Goal: Information Seeking & Learning: Learn about a topic

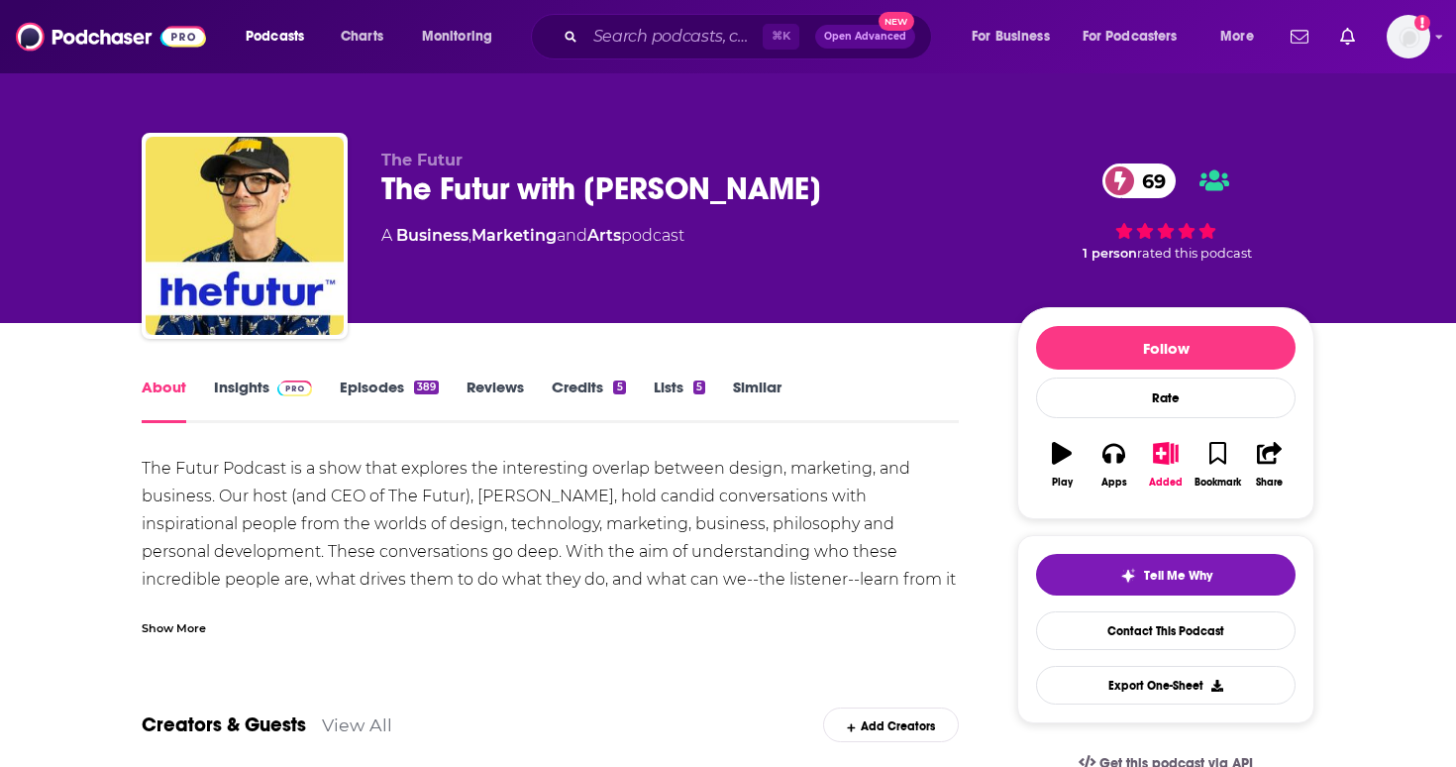
click at [284, 399] on link "Insights" at bounding box center [263, 400] width 98 height 46
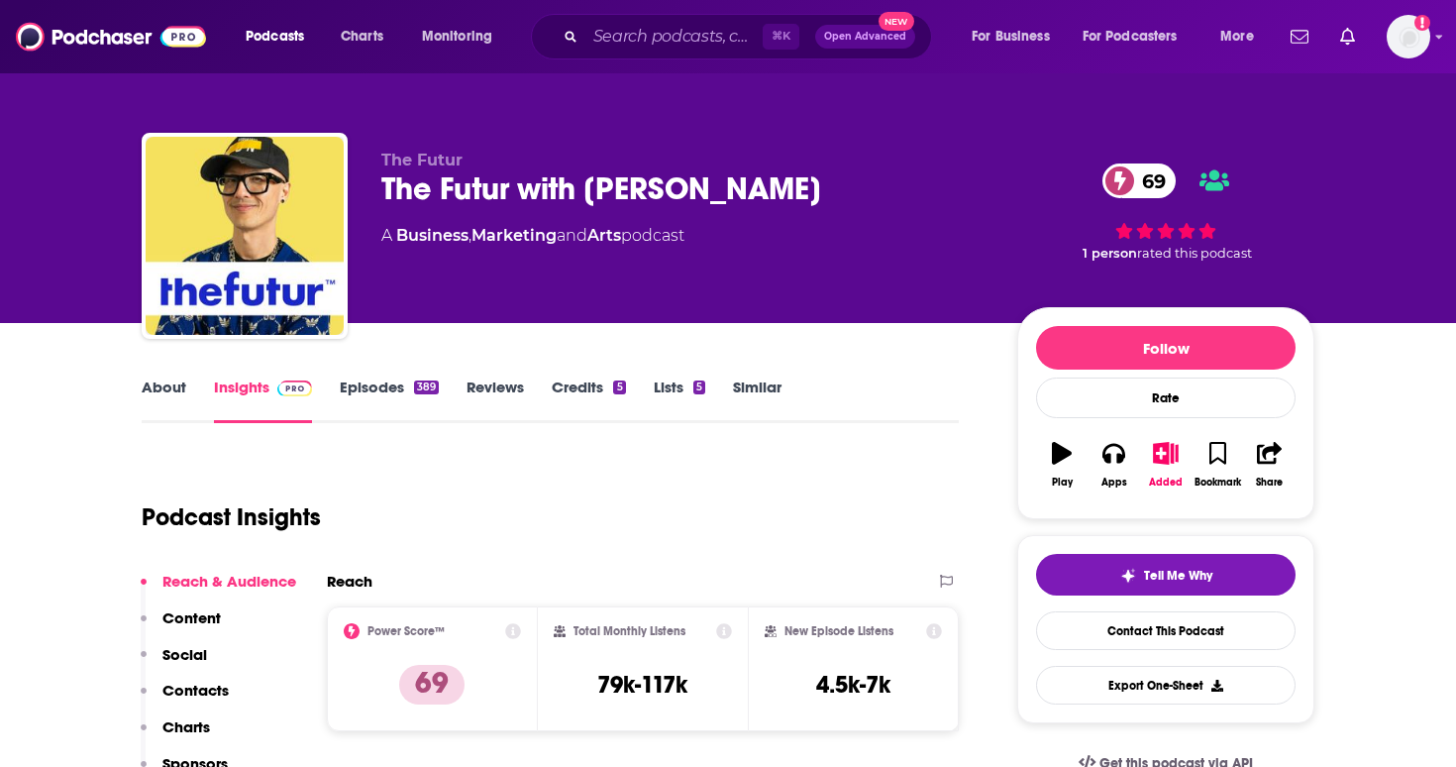
click at [155, 374] on div "About Insights Episodes 389 Reviews Credits 5 Lists 5 Similar" at bounding box center [550, 398] width 817 height 49
click at [173, 388] on link "About" at bounding box center [164, 400] width 45 height 46
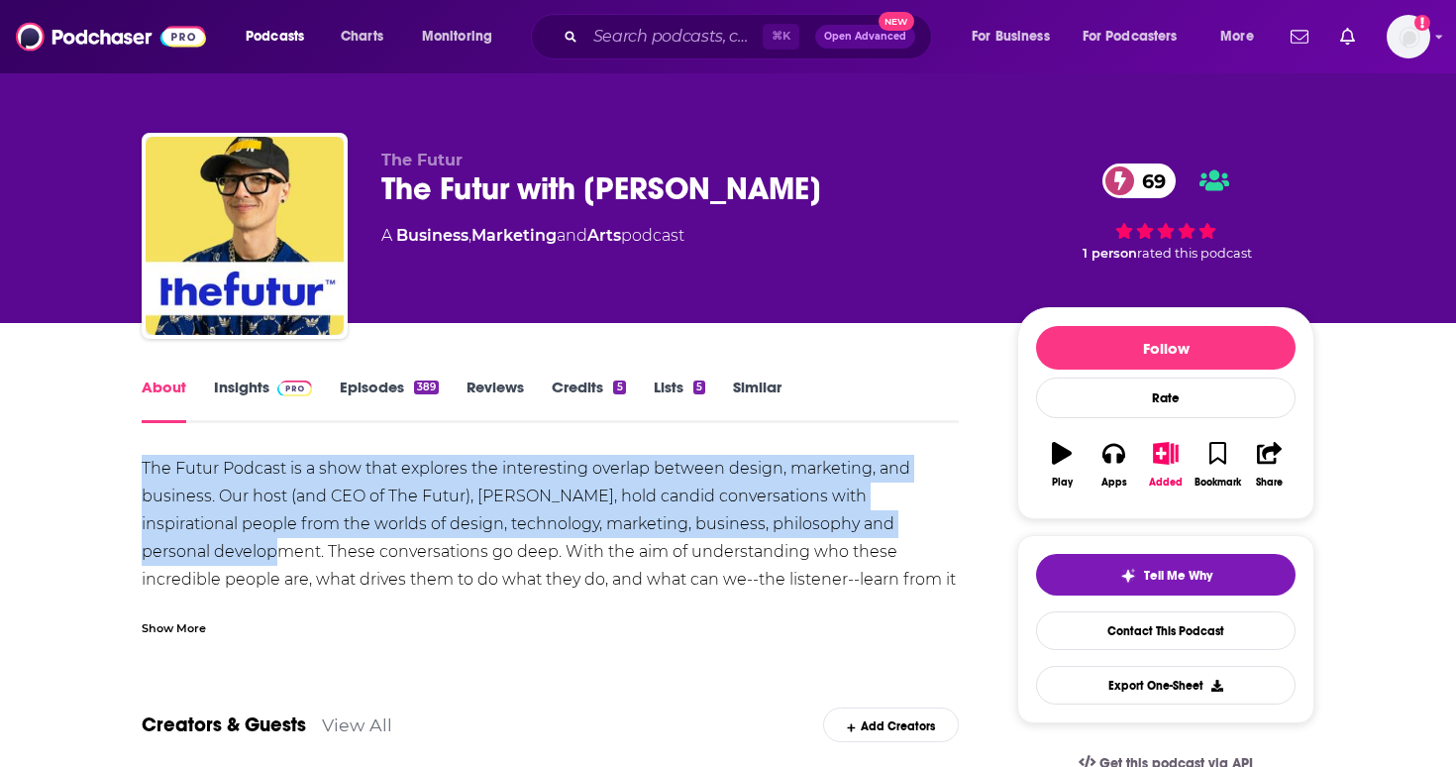
drag, startPoint x: 917, startPoint y: 517, endPoint x: 120, endPoint y: 479, distance: 798.4
copy div "The Futur Podcast is a show that explores the interesting overlap between desig…"
click at [290, 392] on img at bounding box center [294, 388] width 35 height 16
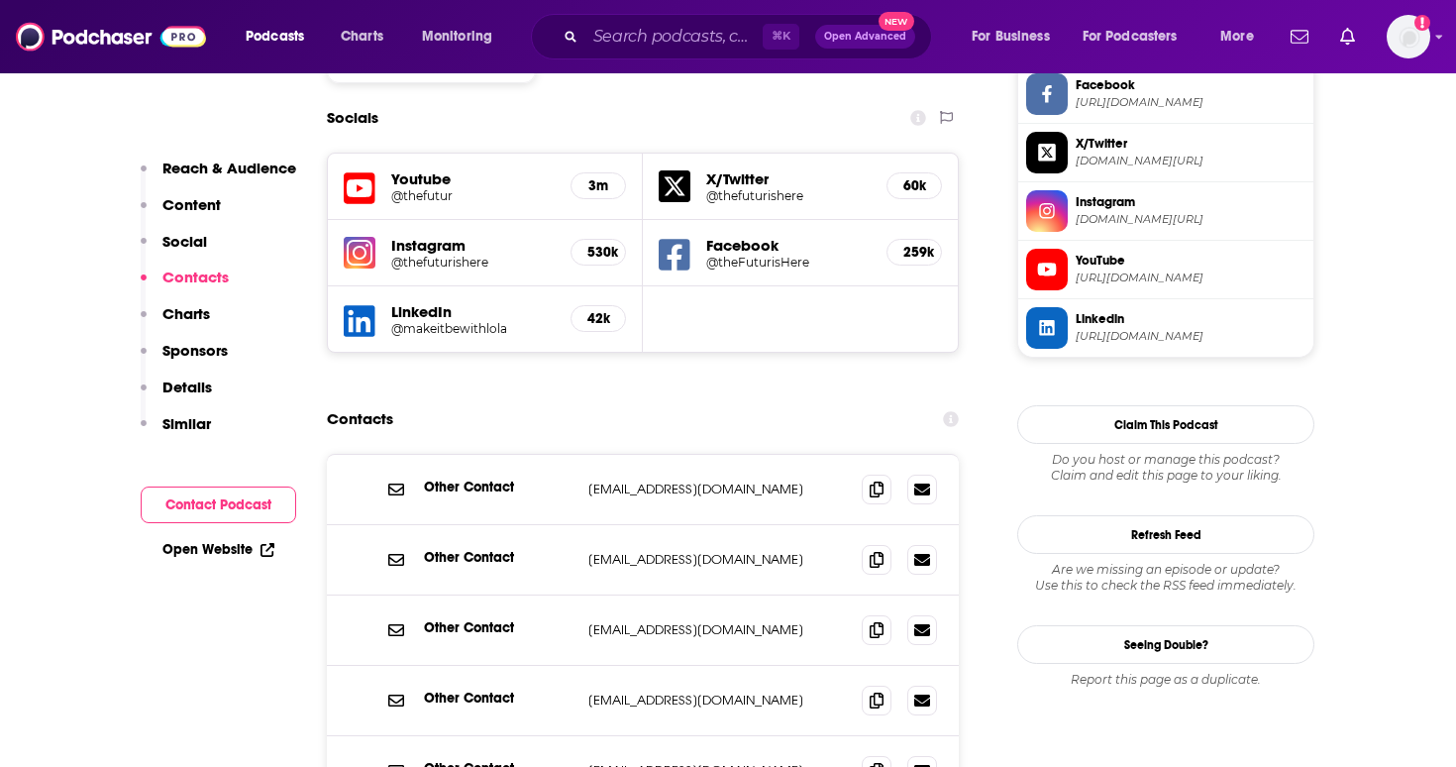
scroll to position [1741, 0]
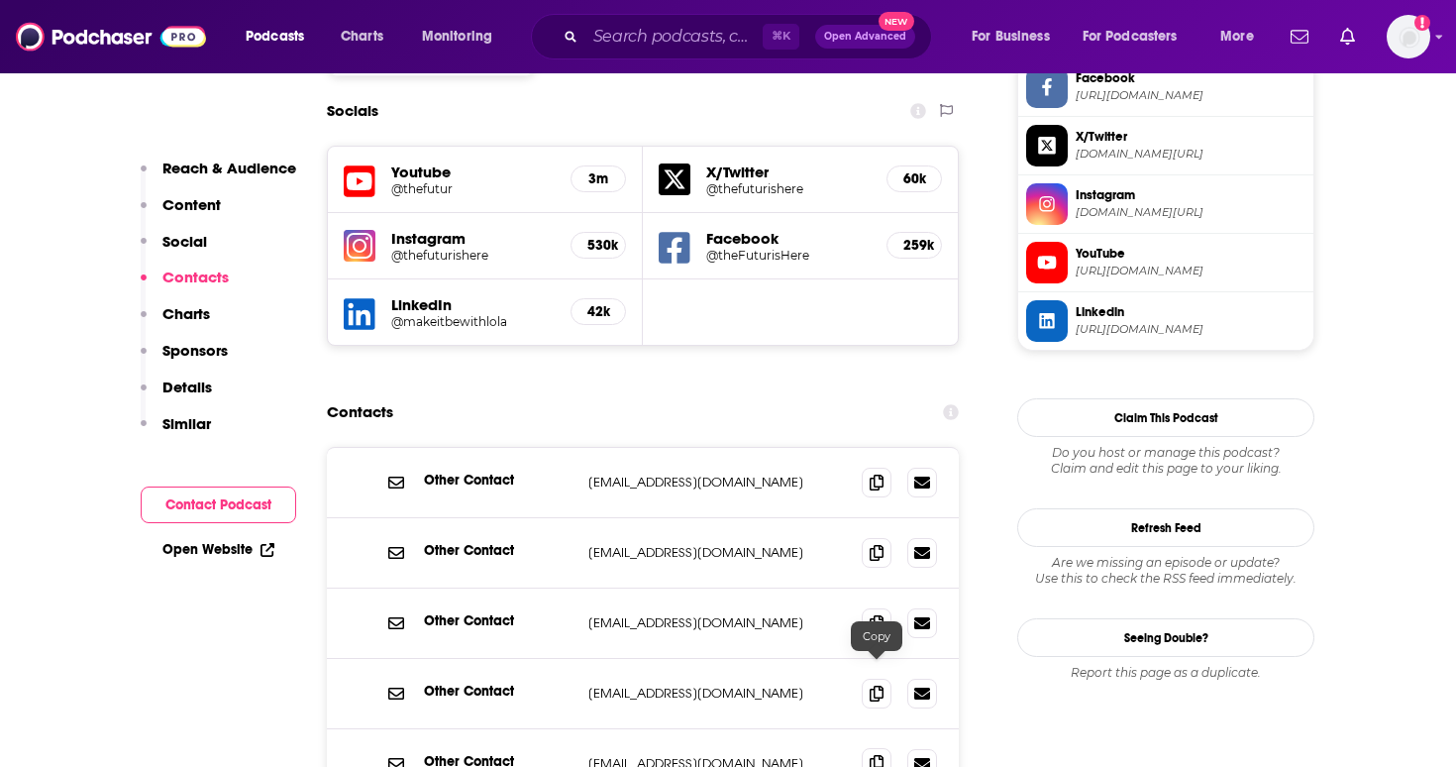
click at [874, 755] on icon at bounding box center [877, 763] width 14 height 16
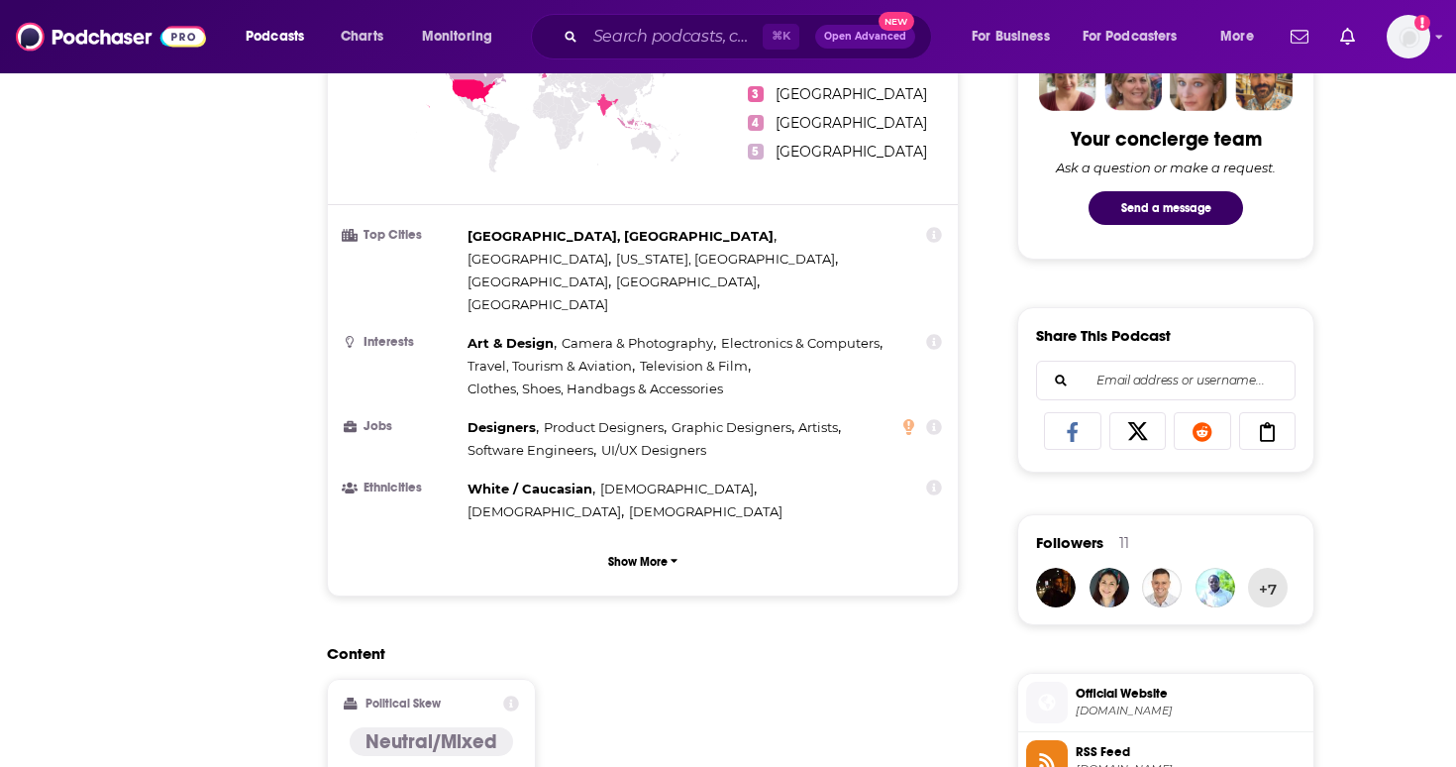
scroll to position [0, 0]
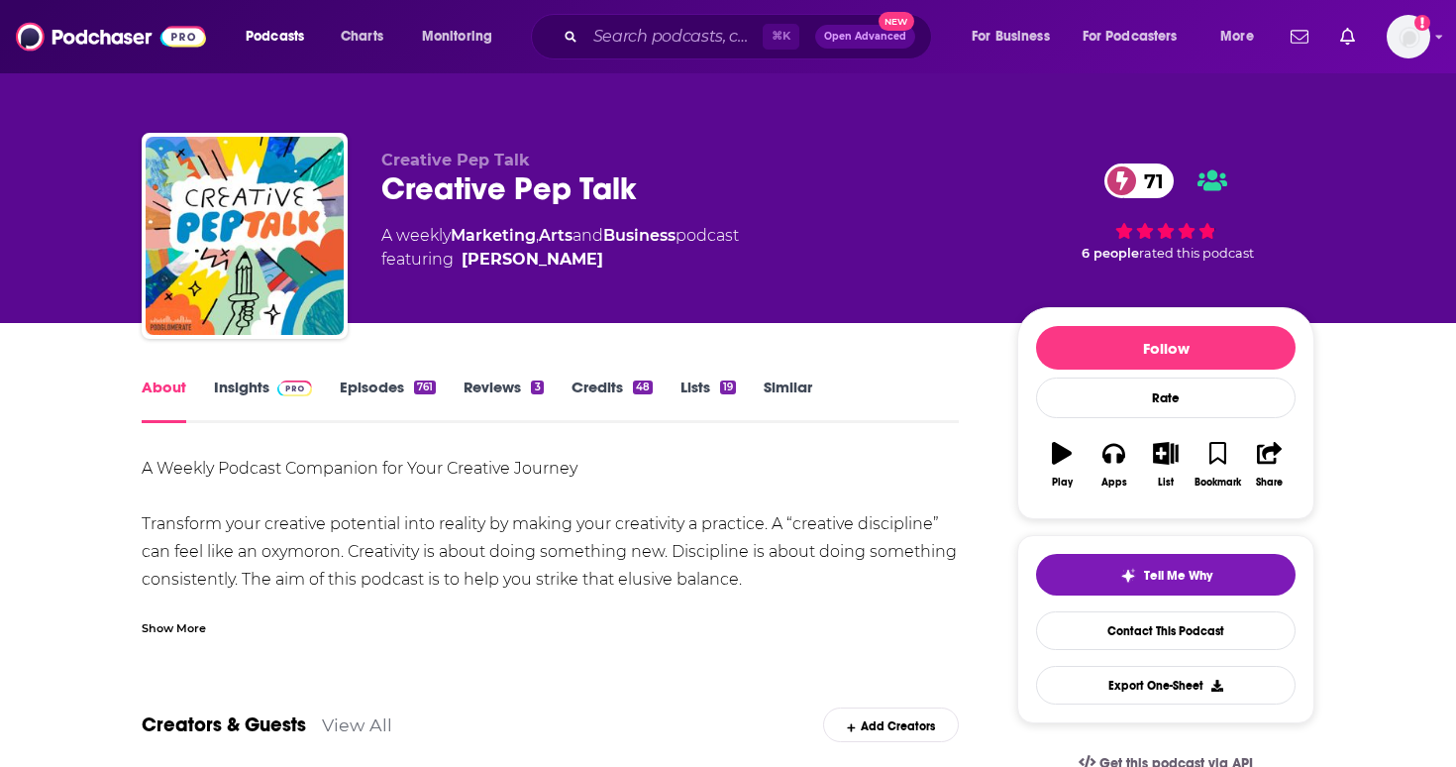
click at [253, 391] on link "Insights" at bounding box center [263, 400] width 98 height 46
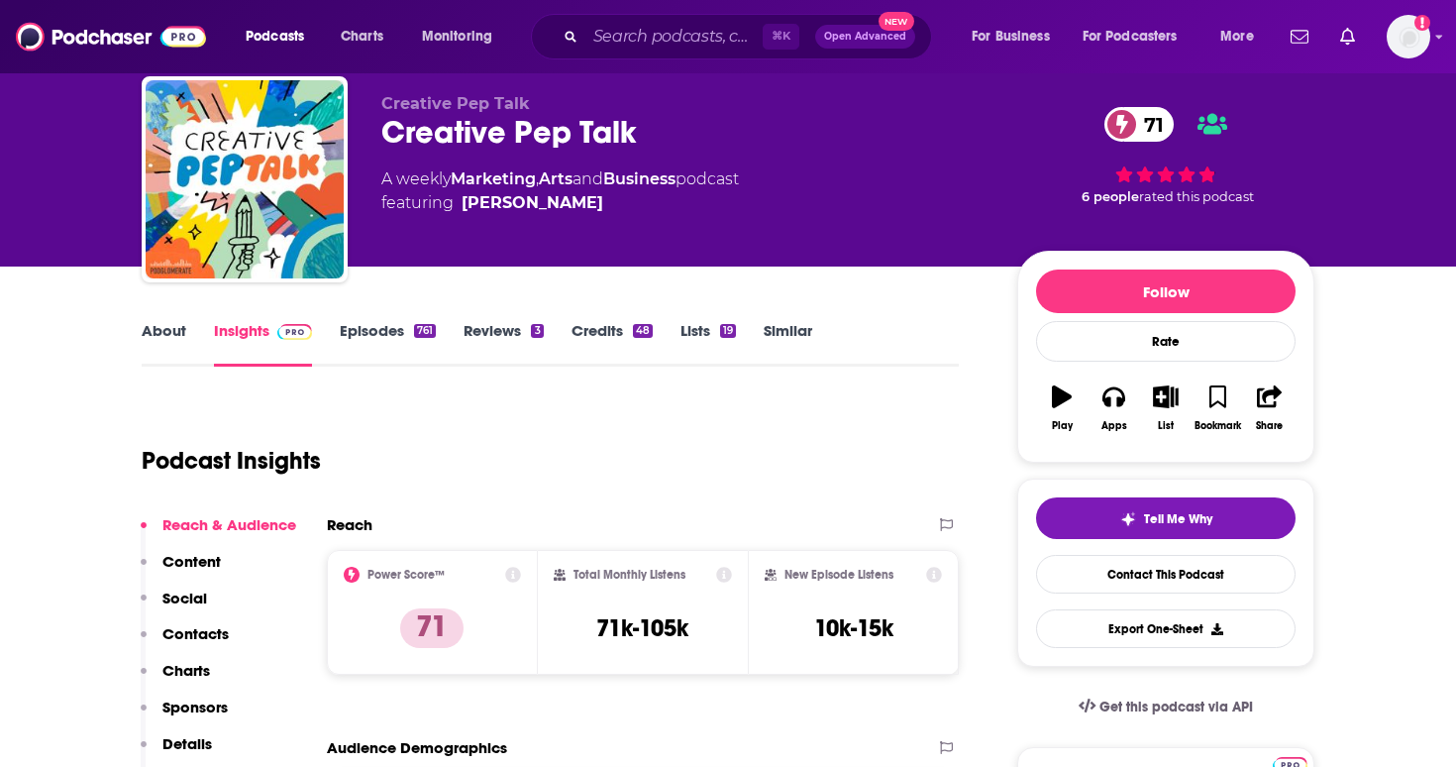
scroll to position [76, 0]
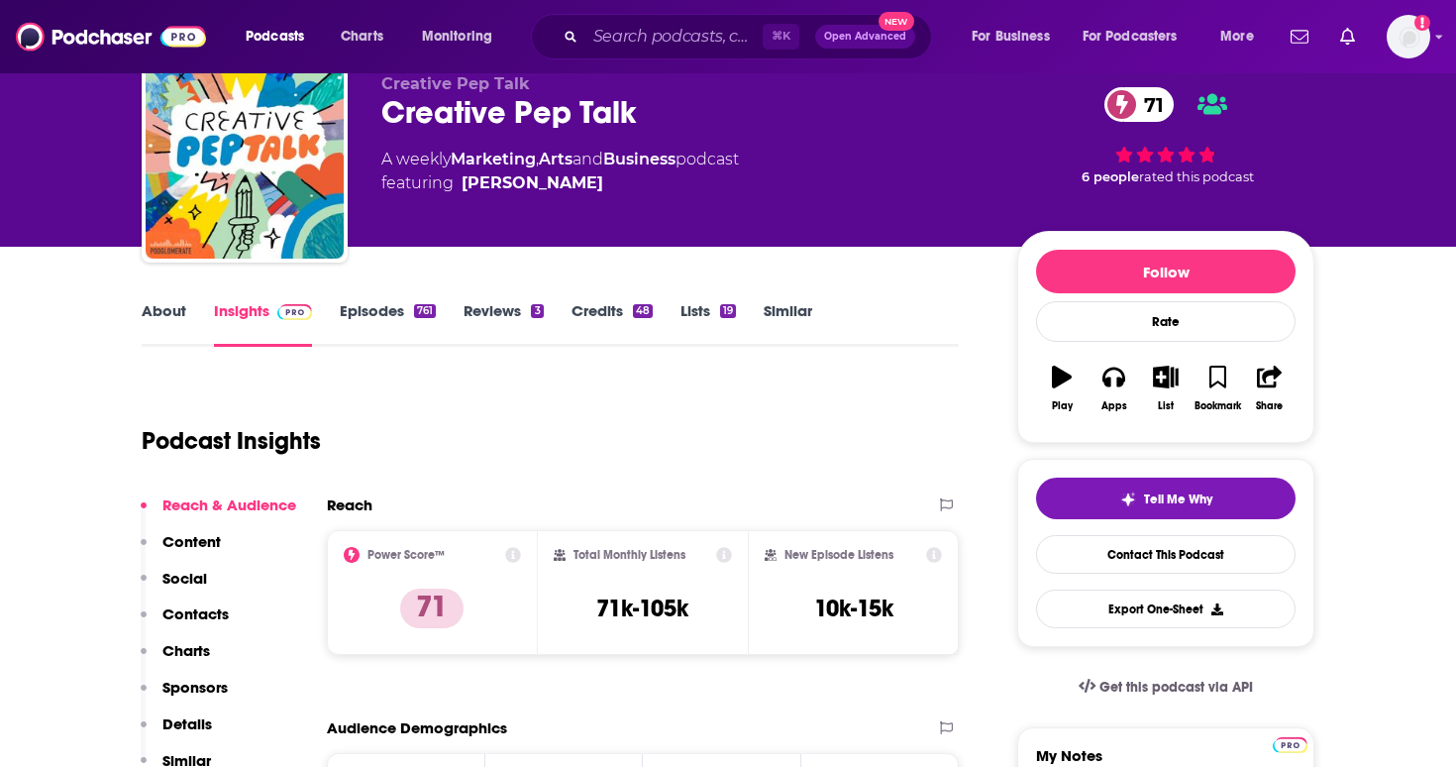
click at [163, 313] on link "About" at bounding box center [164, 324] width 45 height 46
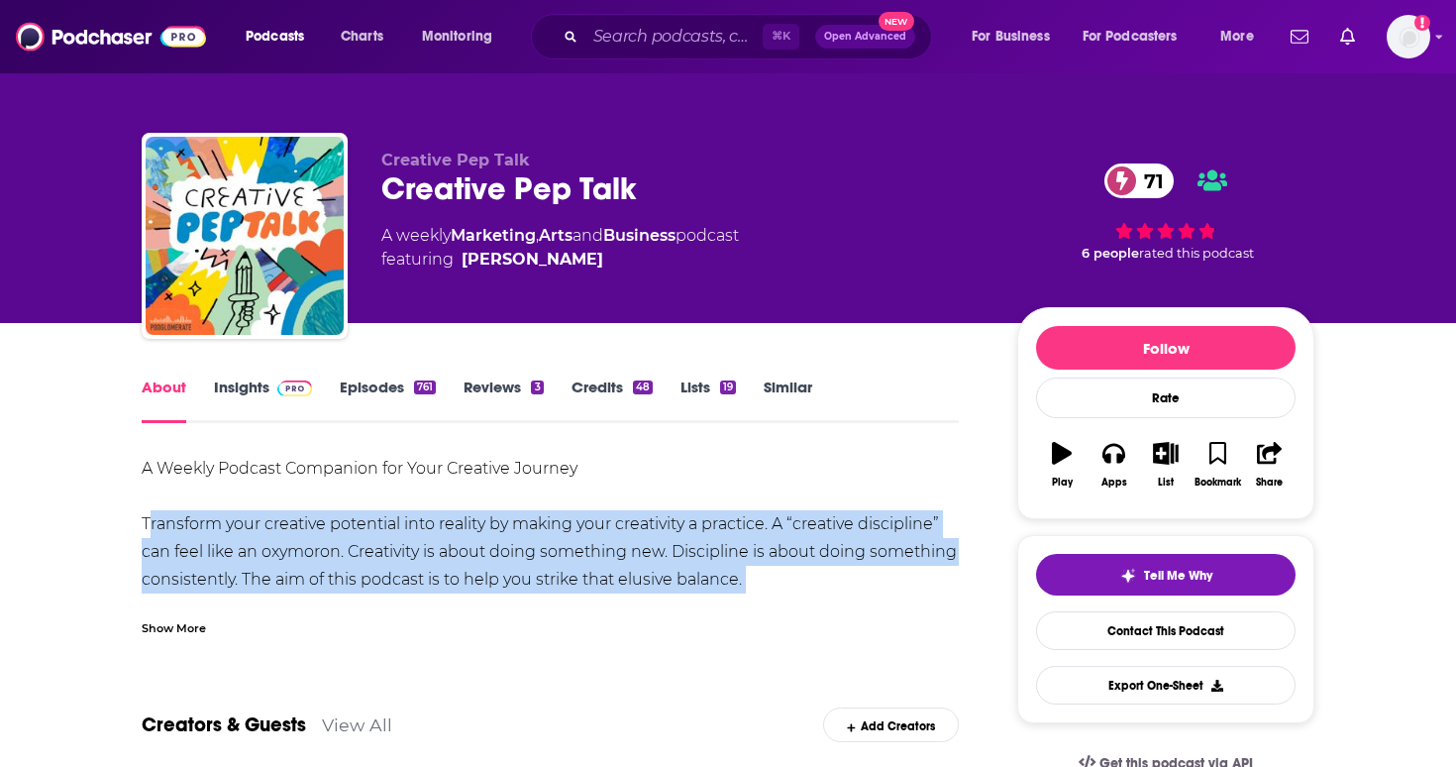
drag, startPoint x: 134, startPoint y: 533, endPoint x: 632, endPoint y: 607, distance: 503.8
copy div "Transform your creative potential into reality by making your creativity a prac…"
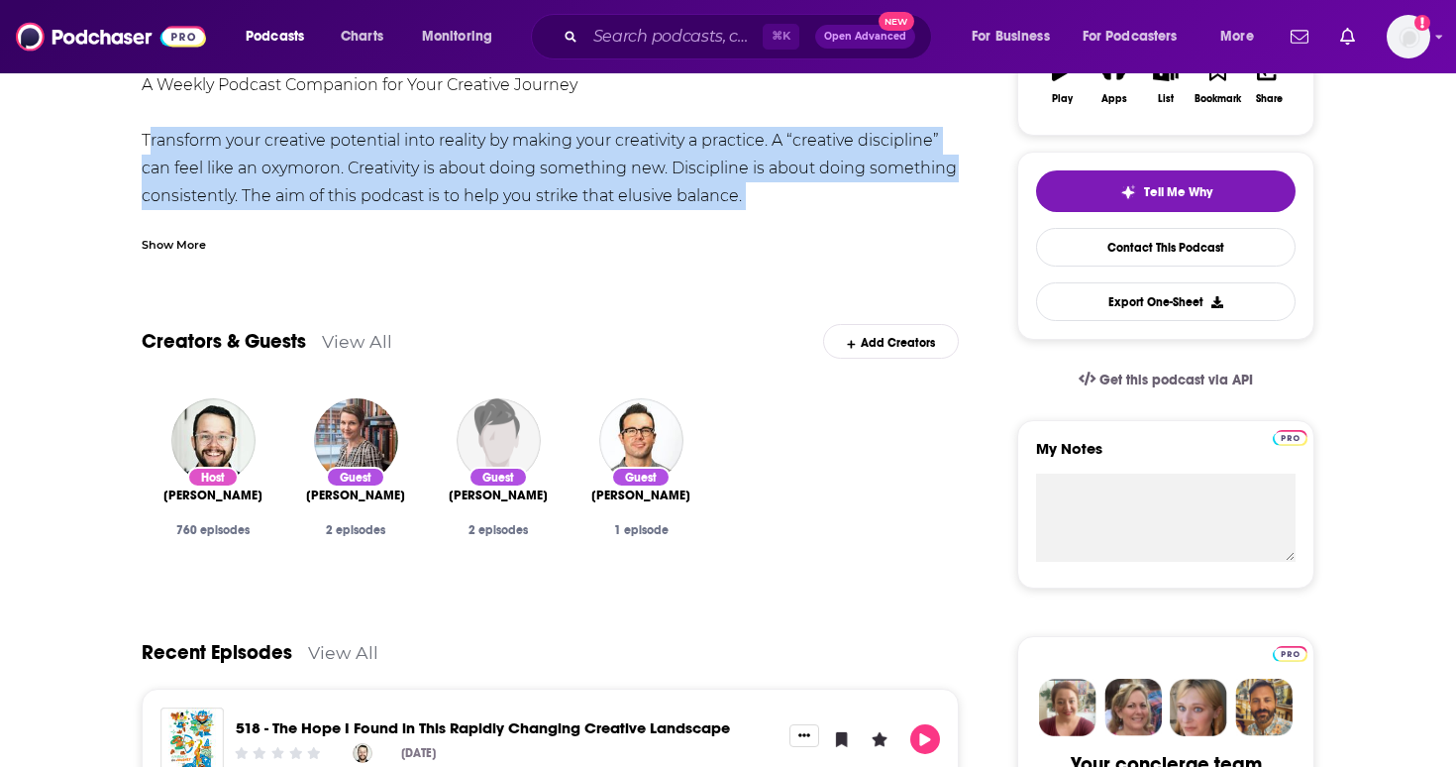
scroll to position [203, 0]
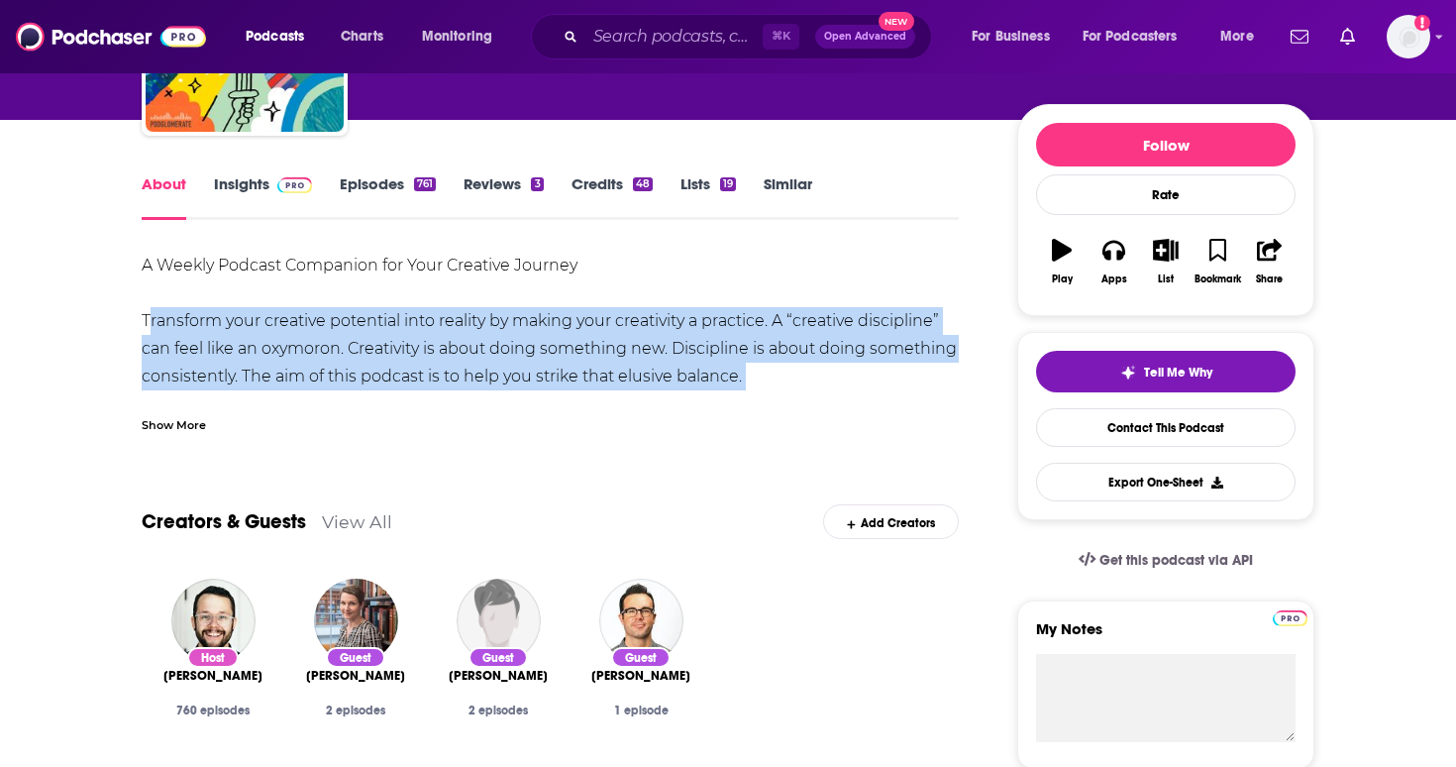
click at [286, 191] on img at bounding box center [294, 185] width 35 height 16
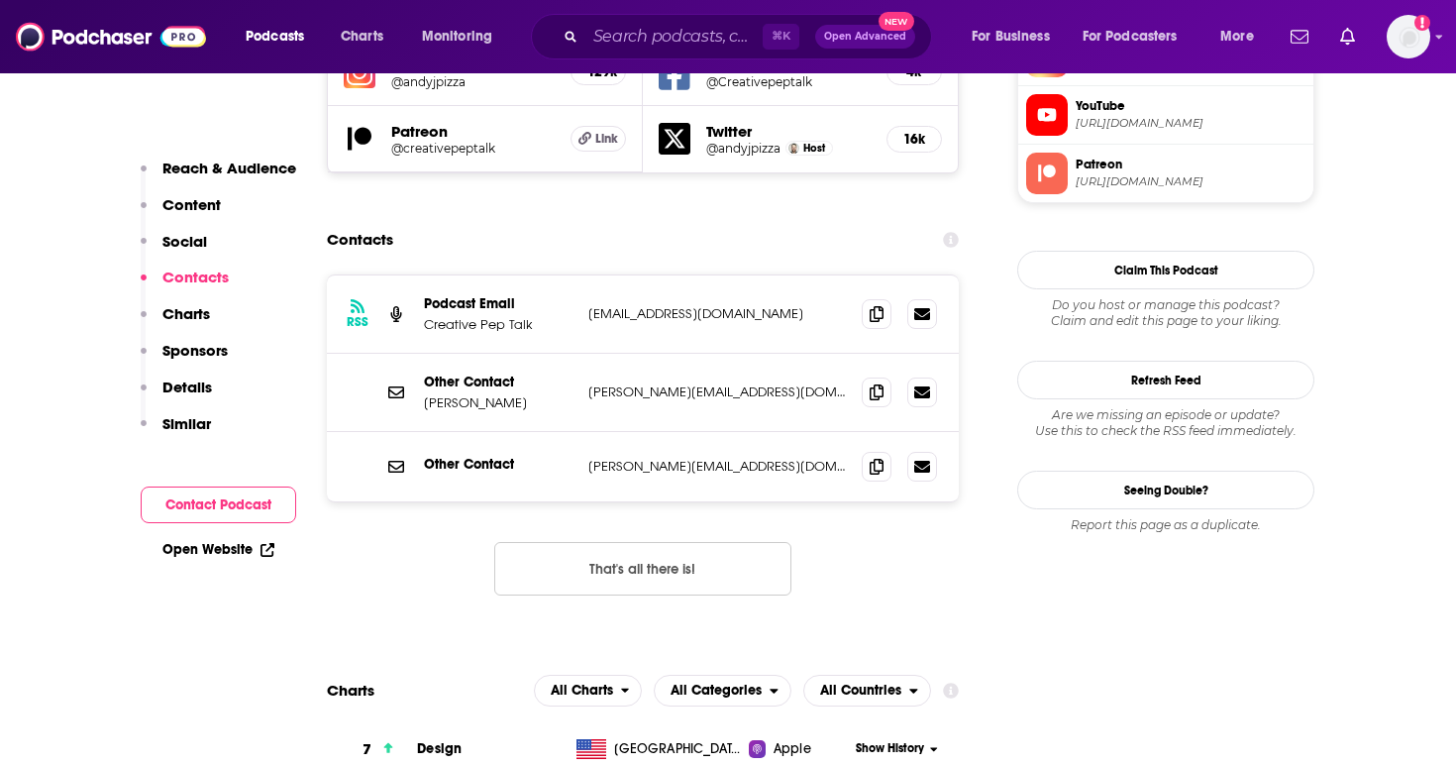
scroll to position [1890, 0]
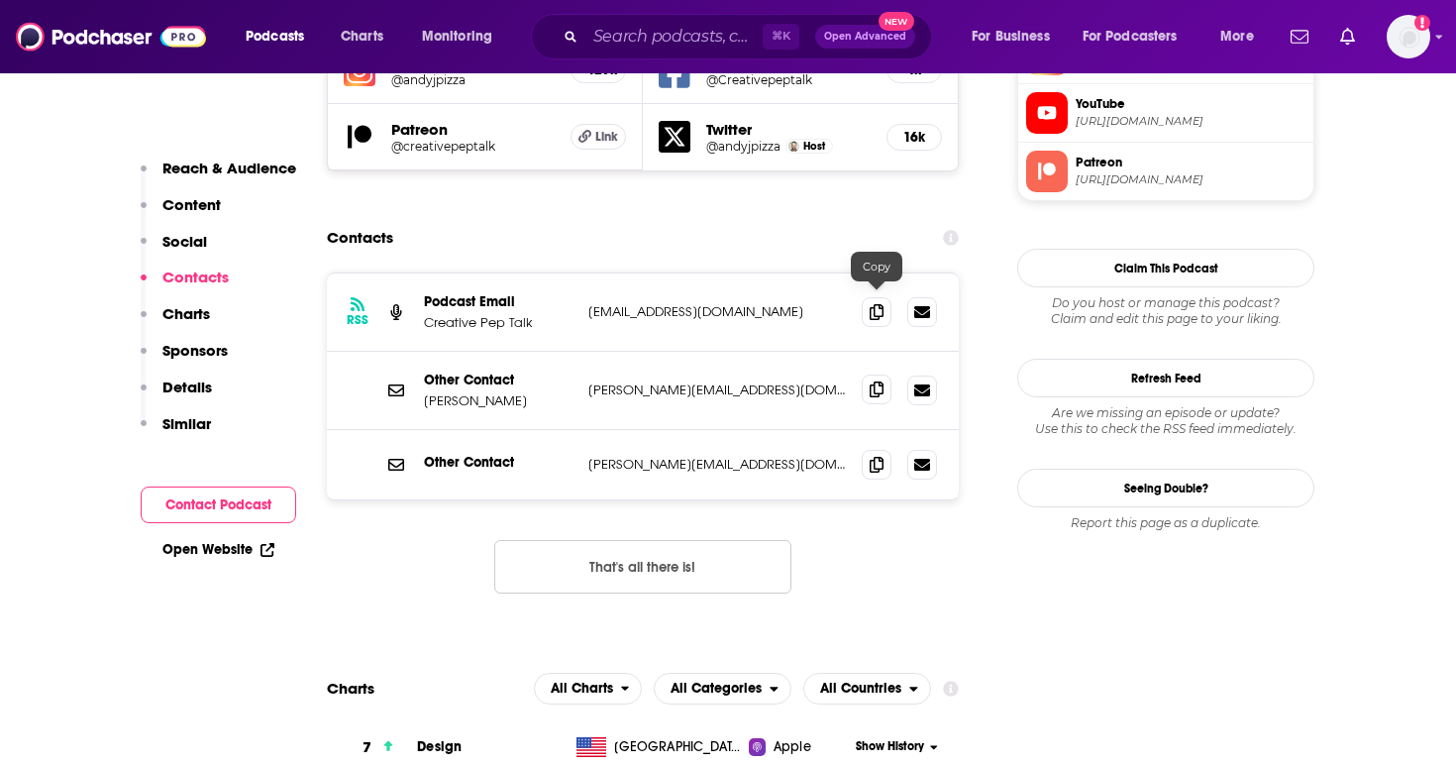
click at [870, 381] on icon at bounding box center [877, 389] width 14 height 16
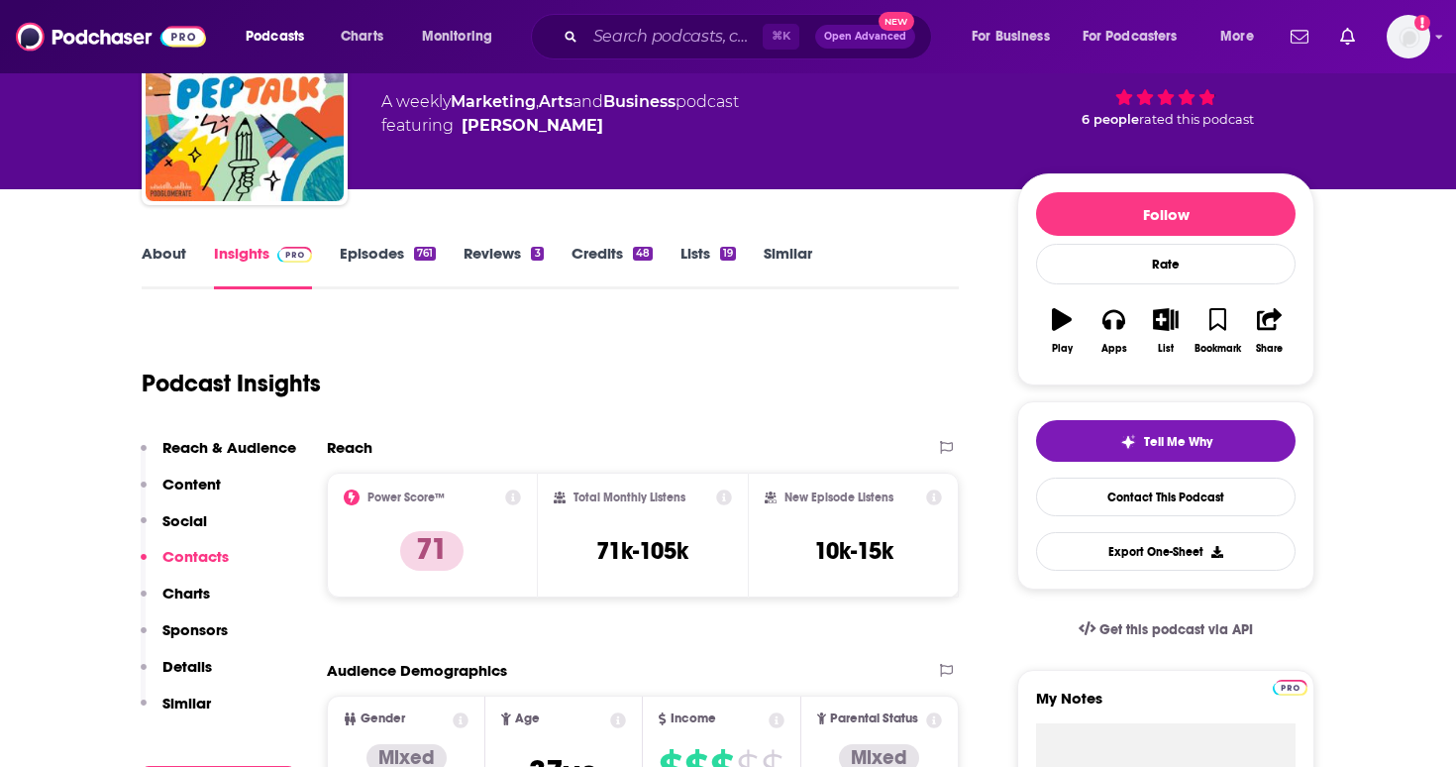
scroll to position [0, 0]
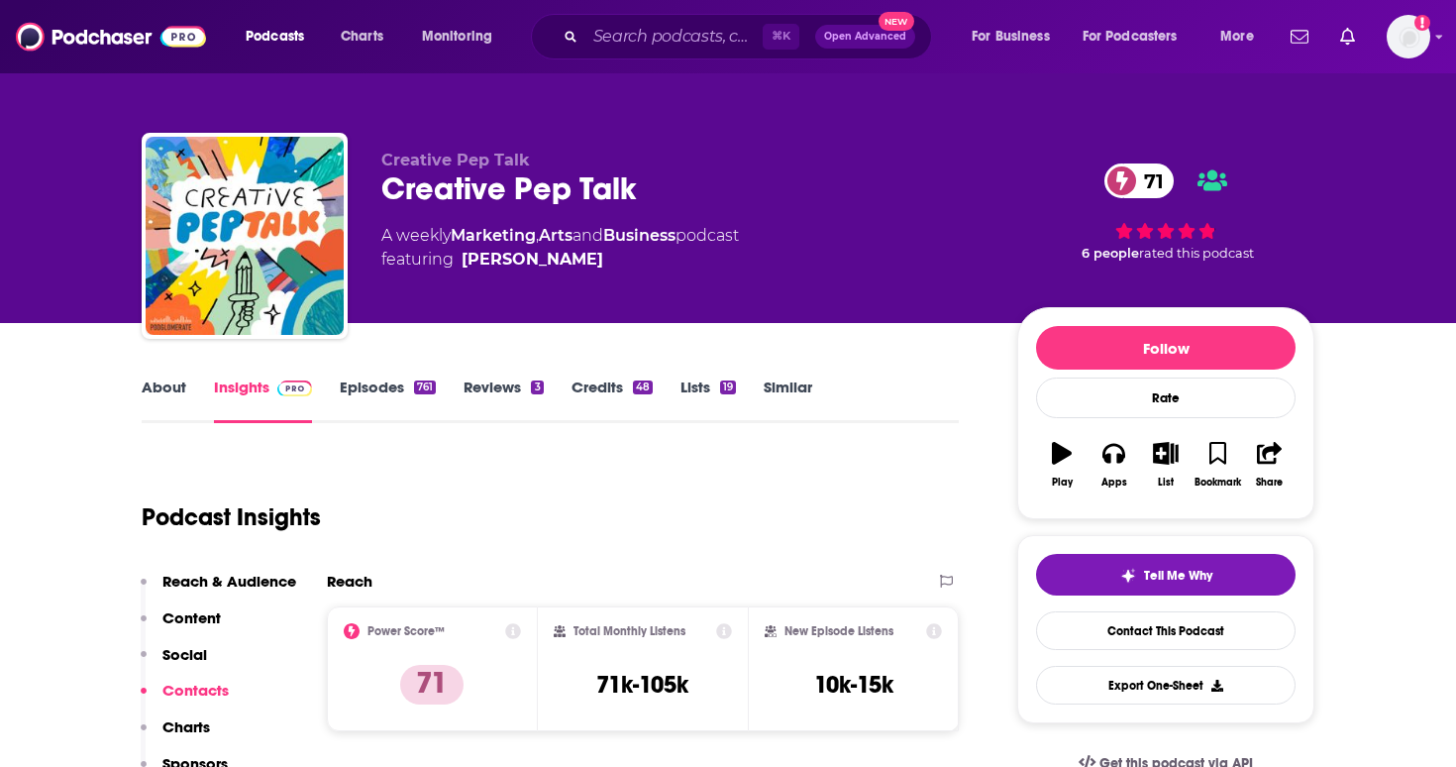
click at [861, 470] on div "Podcast Insights" at bounding box center [542, 505] width 801 height 101
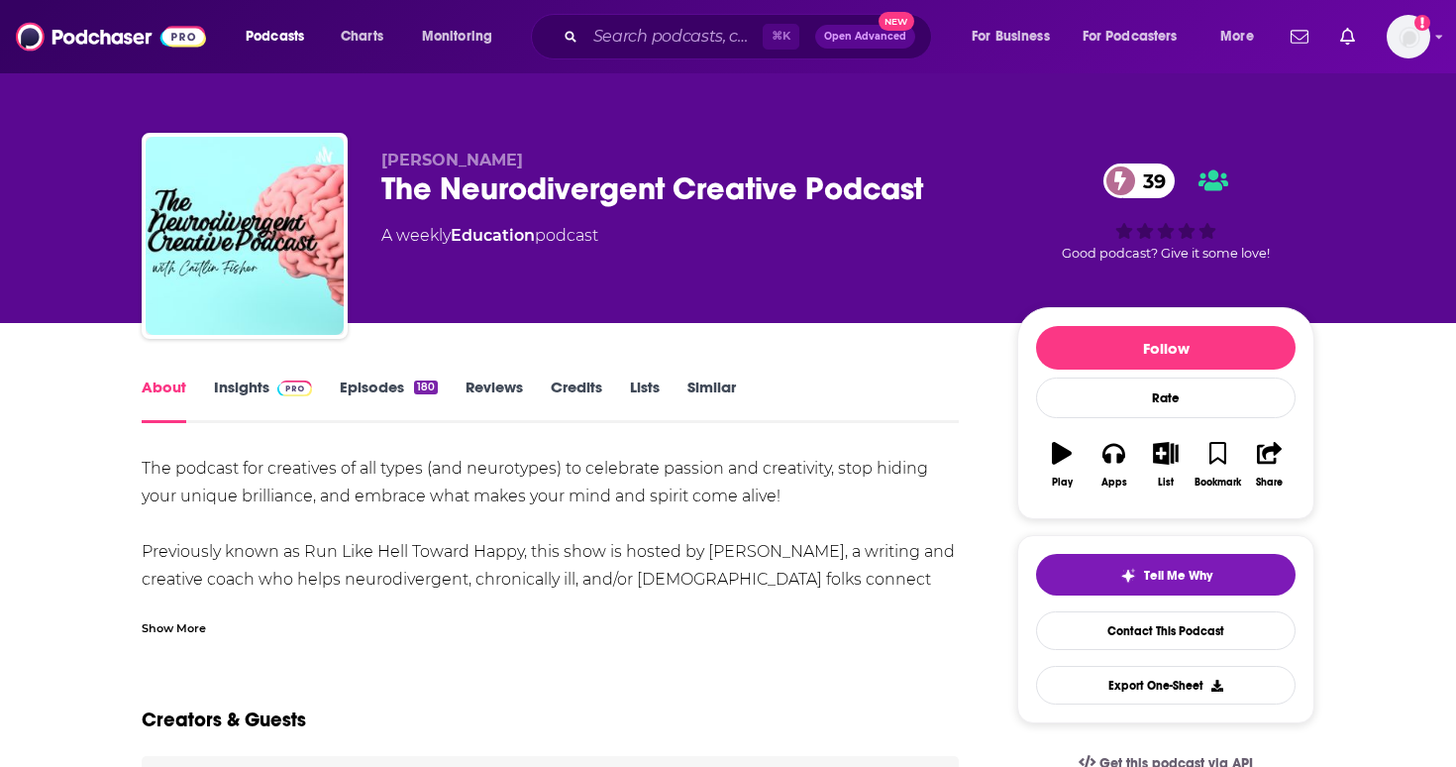
click at [292, 393] on img at bounding box center [294, 388] width 35 height 16
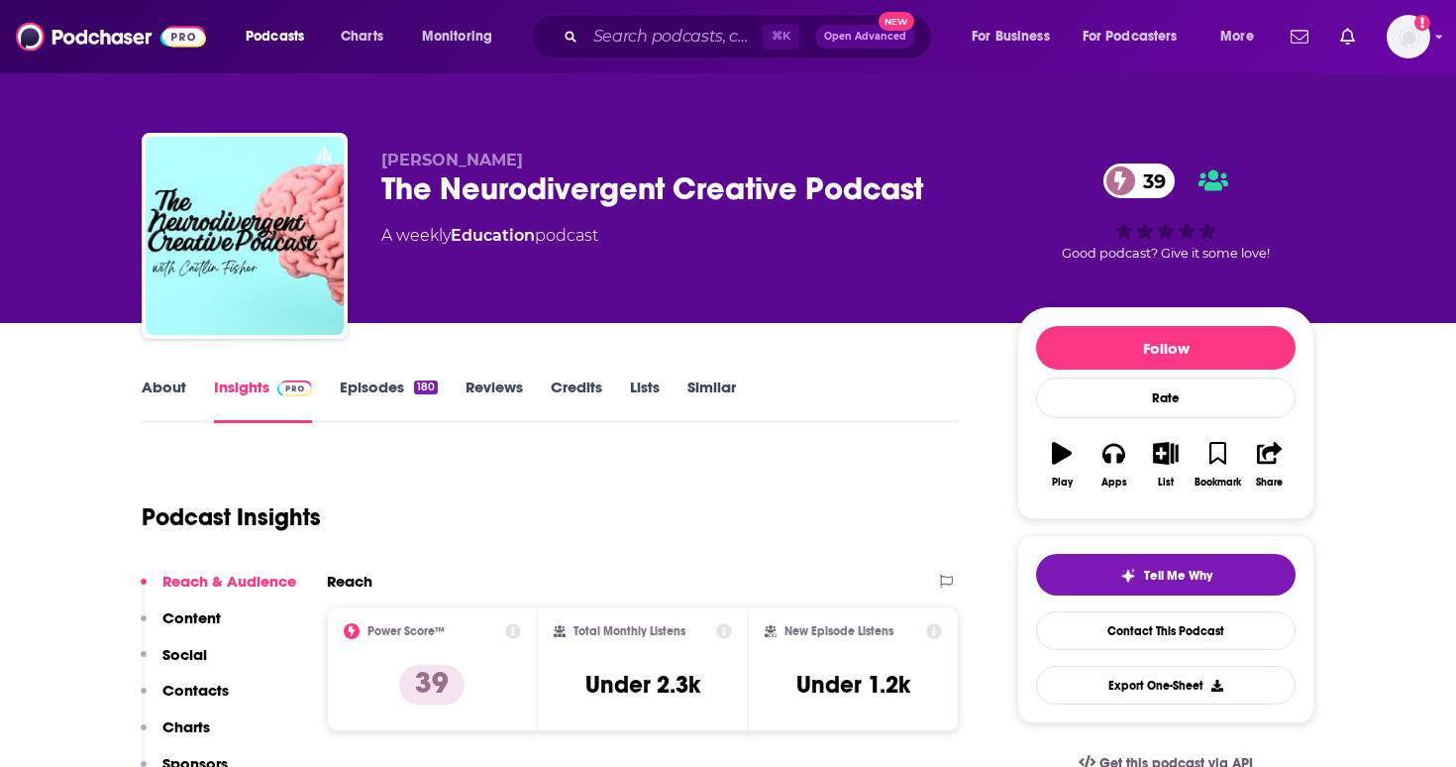
click at [169, 387] on link "About" at bounding box center [164, 400] width 45 height 46
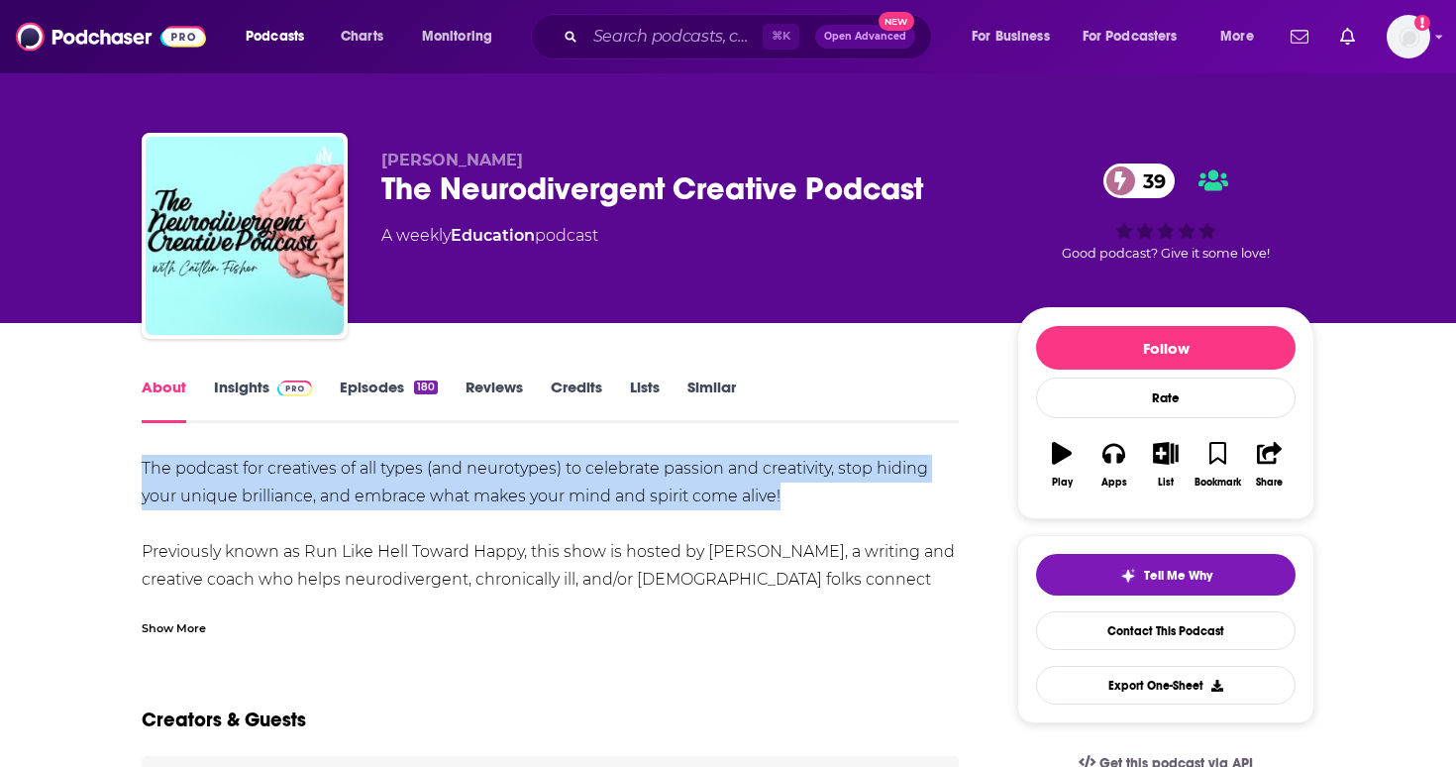
drag, startPoint x: 139, startPoint y: 461, endPoint x: 802, endPoint y: 503, distance: 665.1
copy div "The podcast for creatives of all types (and neurotypes) to celebrate passion an…"
click at [284, 388] on img at bounding box center [294, 388] width 35 height 16
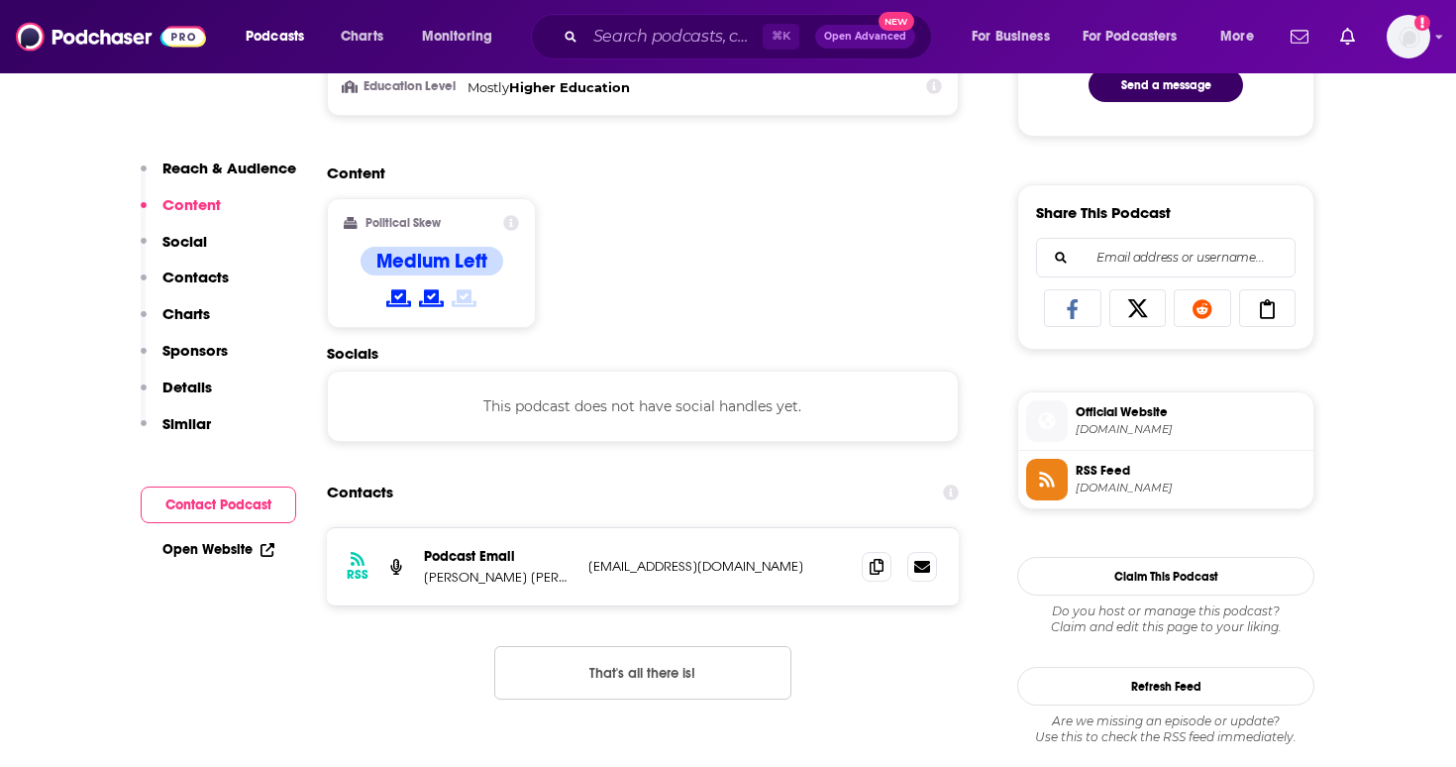
scroll to position [1146, 0]
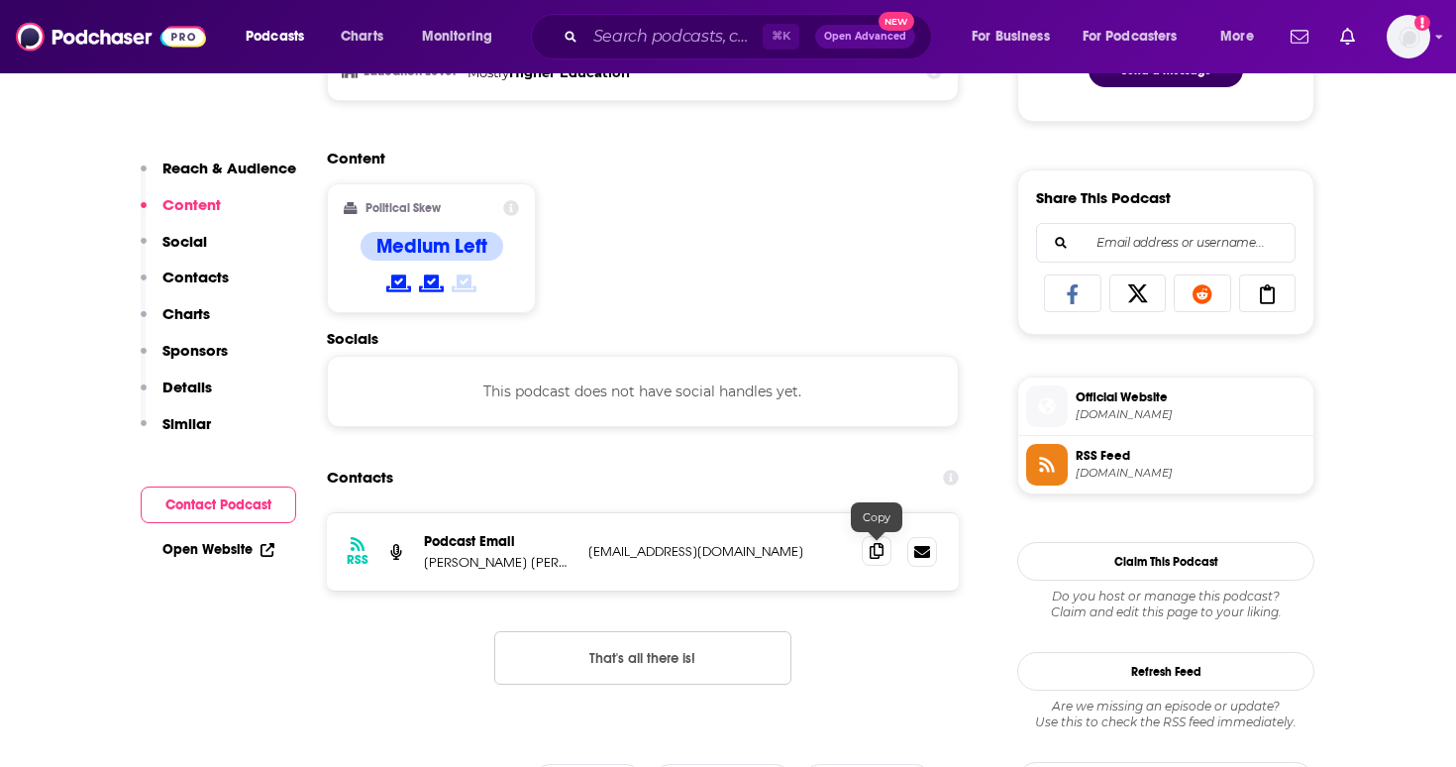
click at [872, 550] on icon at bounding box center [877, 551] width 14 height 16
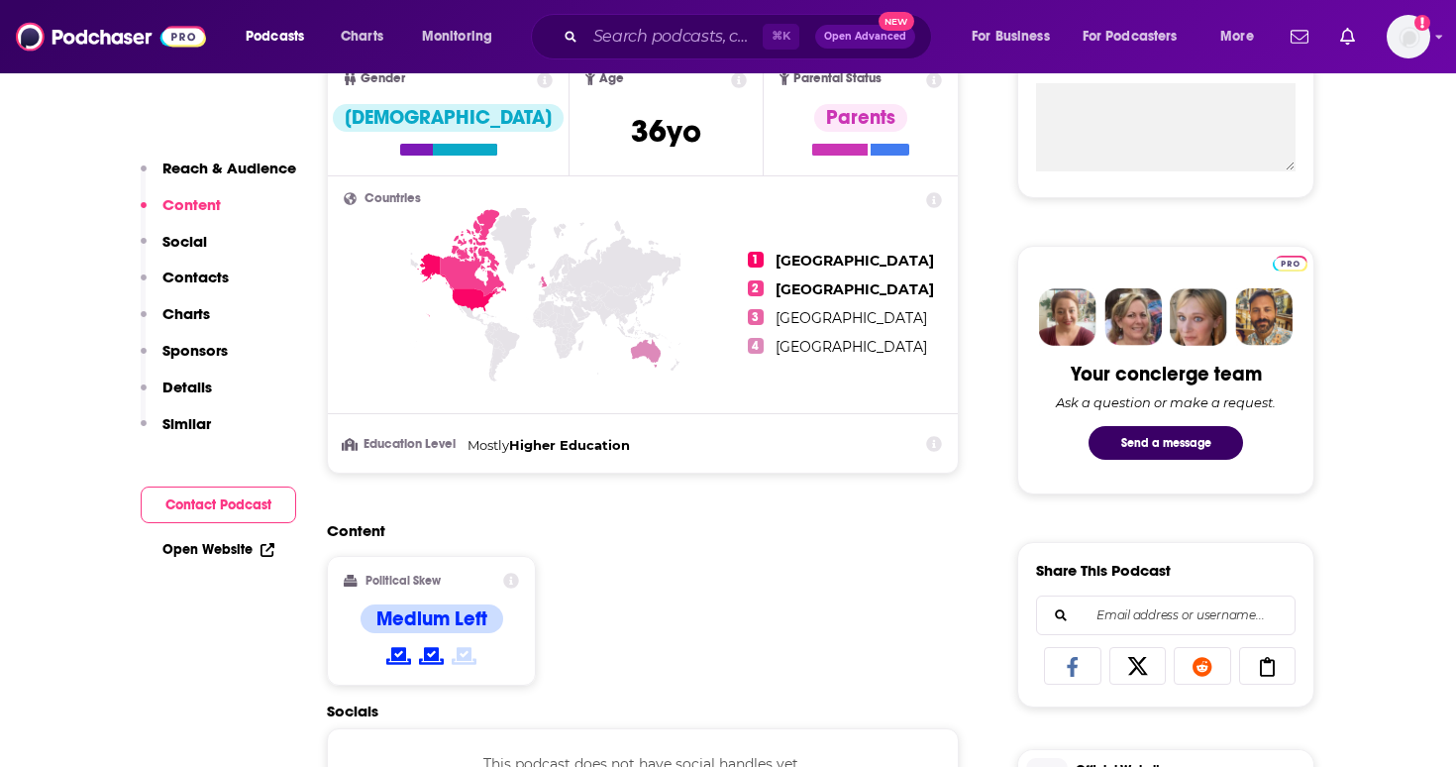
scroll to position [0, 0]
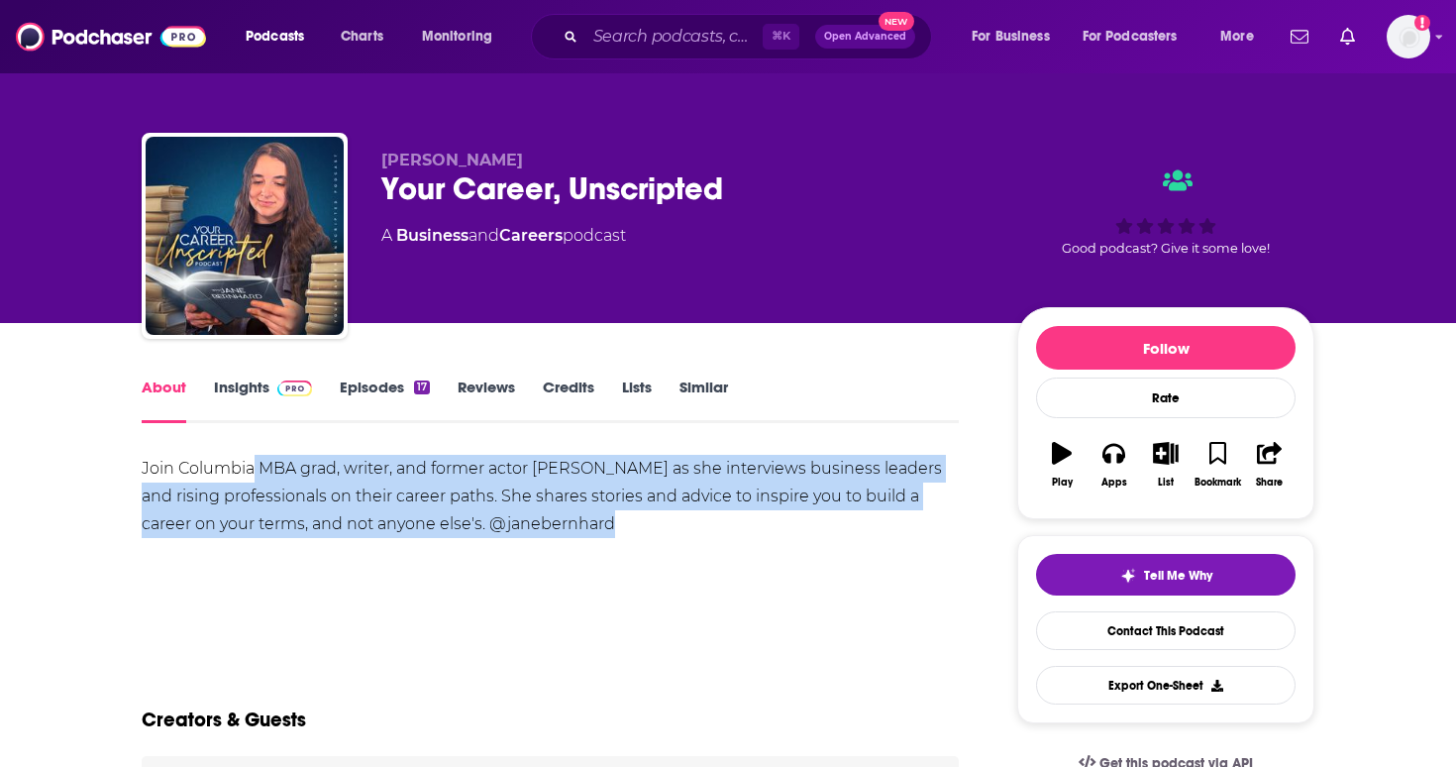
drag, startPoint x: 606, startPoint y: 526, endPoint x: 256, endPoint y: 477, distance: 354.2
click at [256, 477] on div "Join Columbia MBA grad, writer, and former actor [PERSON_NAME] as she interview…" at bounding box center [550, 496] width 817 height 83
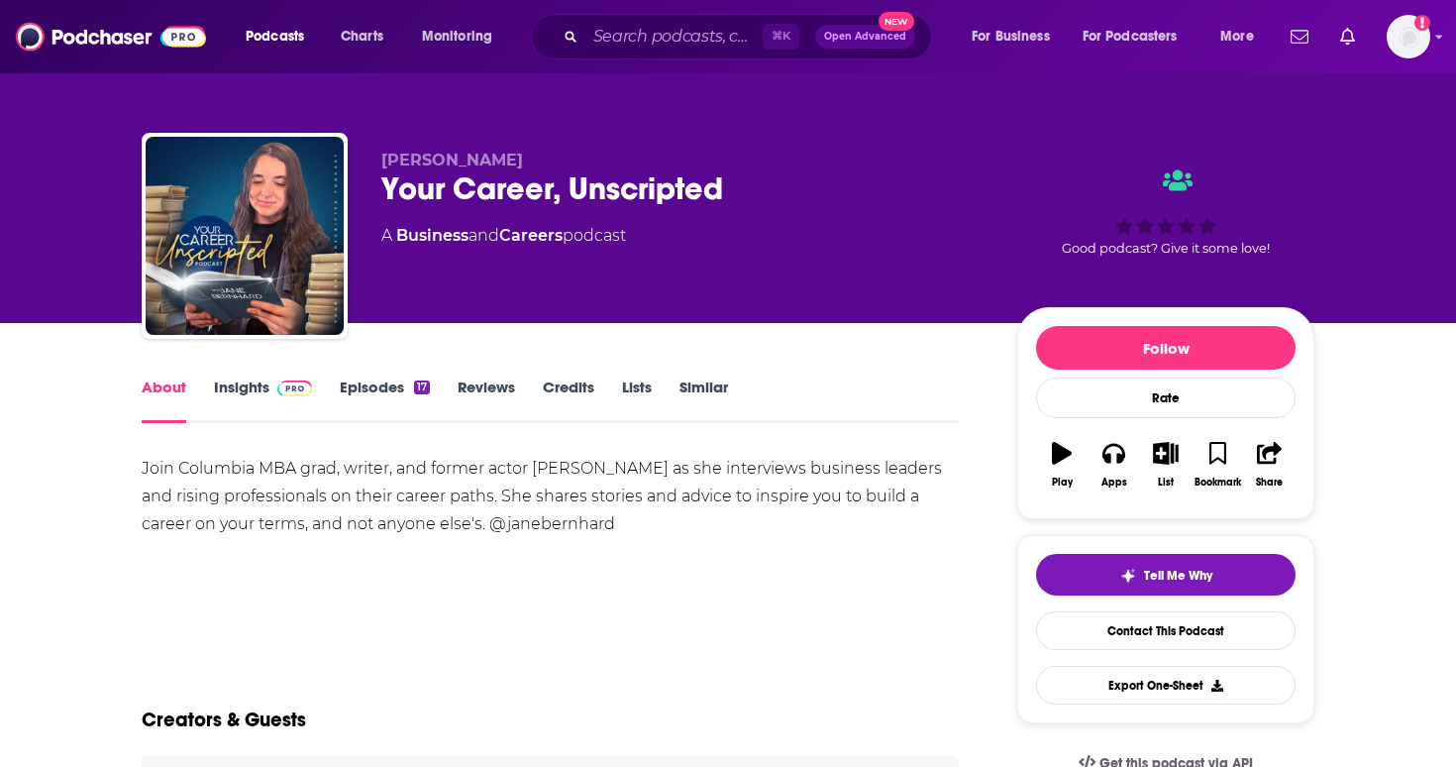
click at [327, 503] on div "Join Columbia MBA grad, writer, and former actor [PERSON_NAME] as she interview…" at bounding box center [550, 496] width 817 height 83
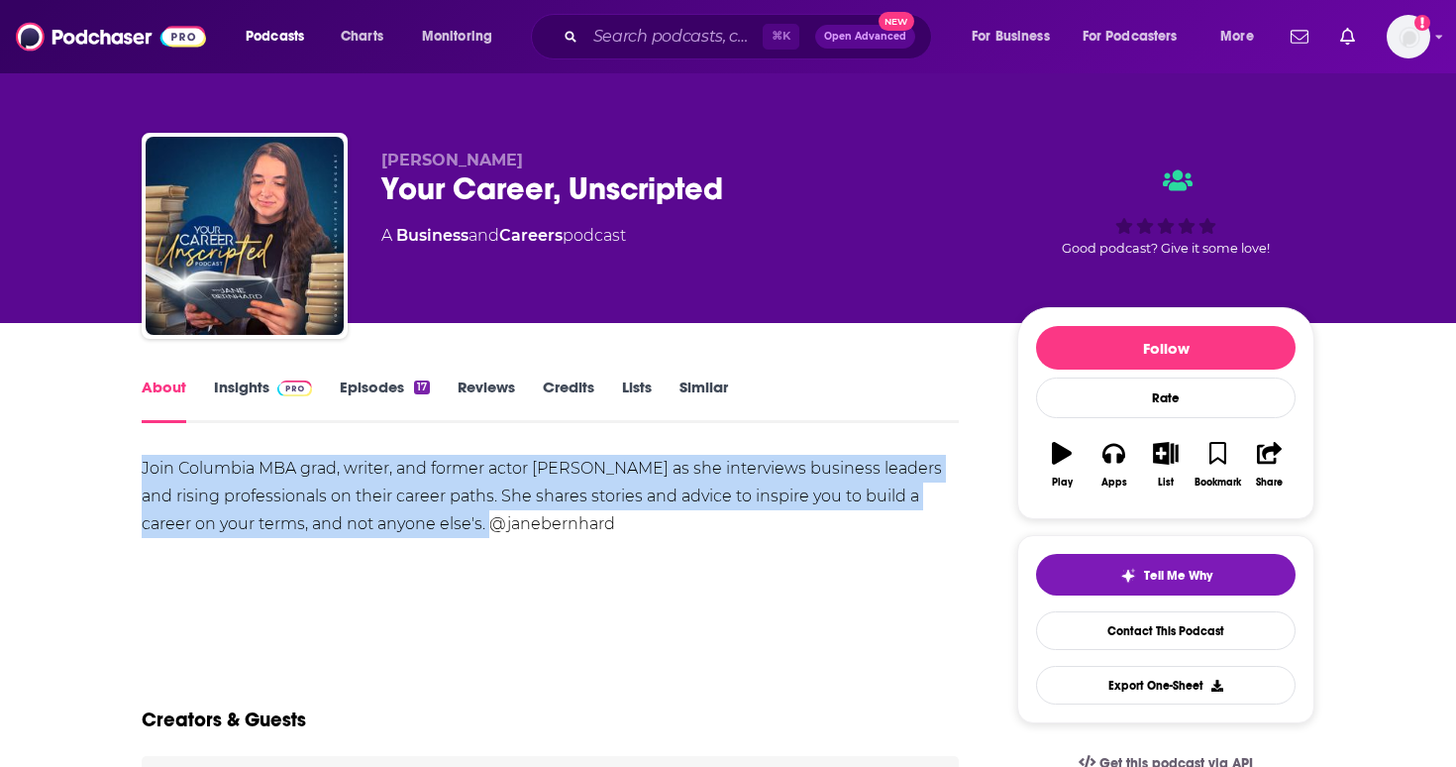
drag, startPoint x: 433, startPoint y: 530, endPoint x: 96, endPoint y: 440, distance: 348.7
copy div "Join Columbia MBA grad, writer, and former actor [PERSON_NAME] as she interview…"
click at [244, 400] on link "Insights" at bounding box center [263, 400] width 98 height 46
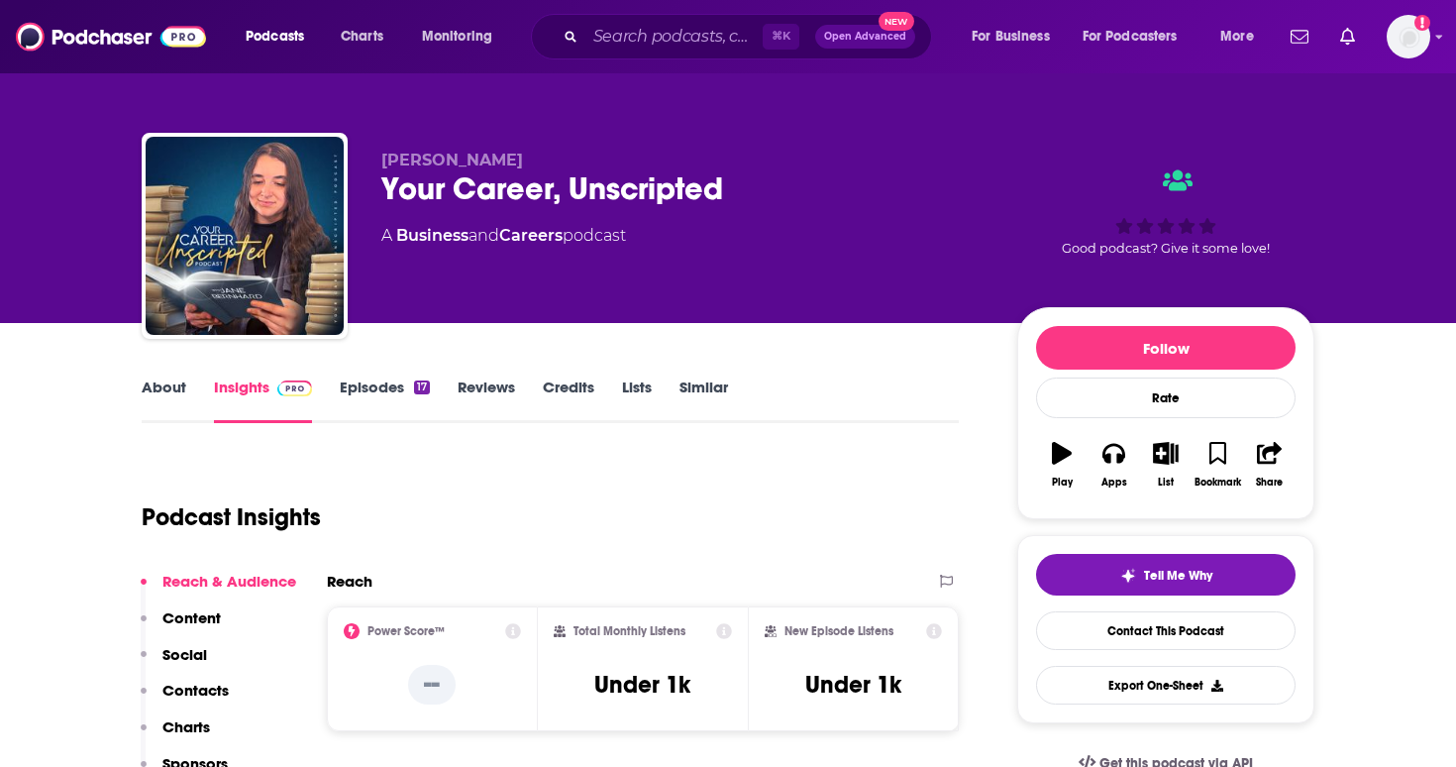
click at [374, 400] on link "Episodes 17" at bounding box center [385, 400] width 90 height 46
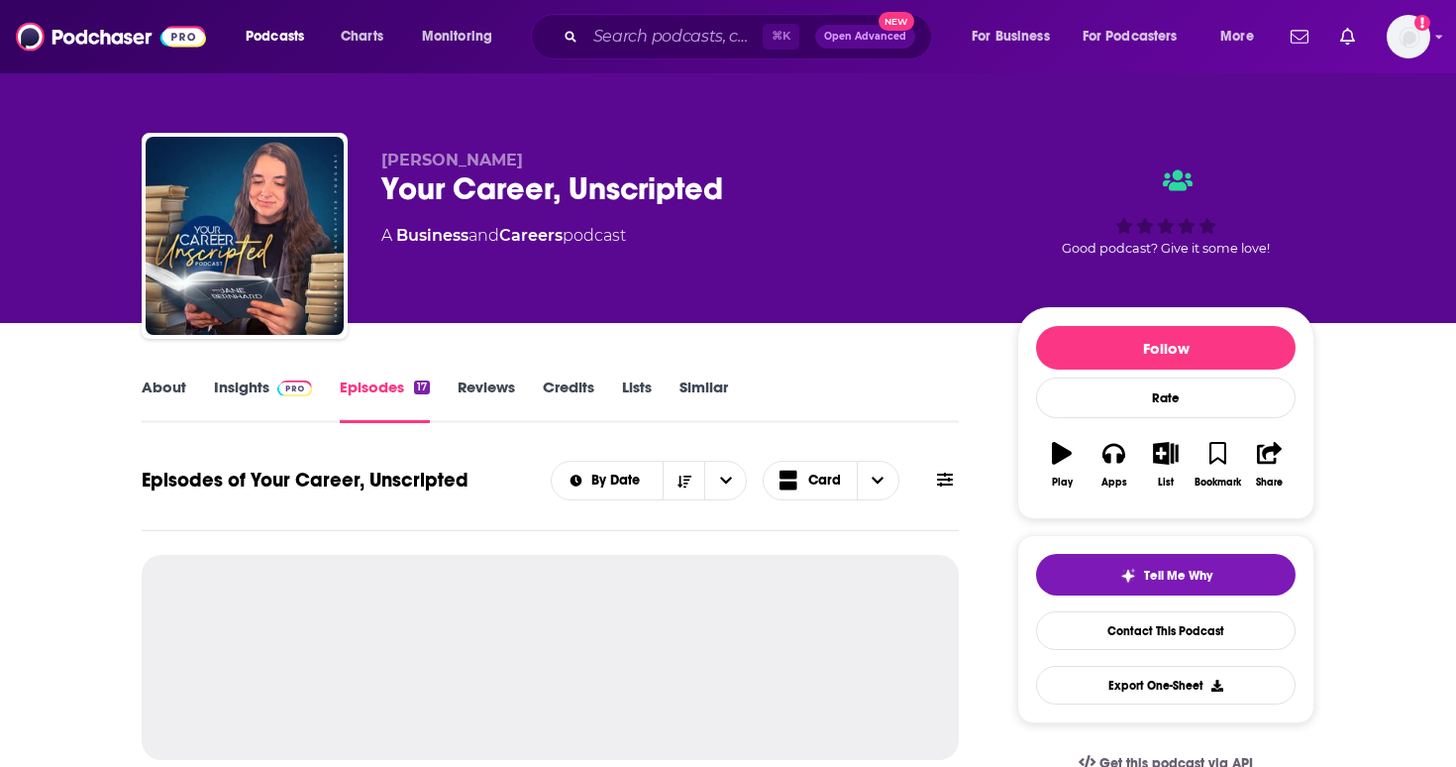
click at [287, 409] on link "Insights" at bounding box center [263, 400] width 98 height 46
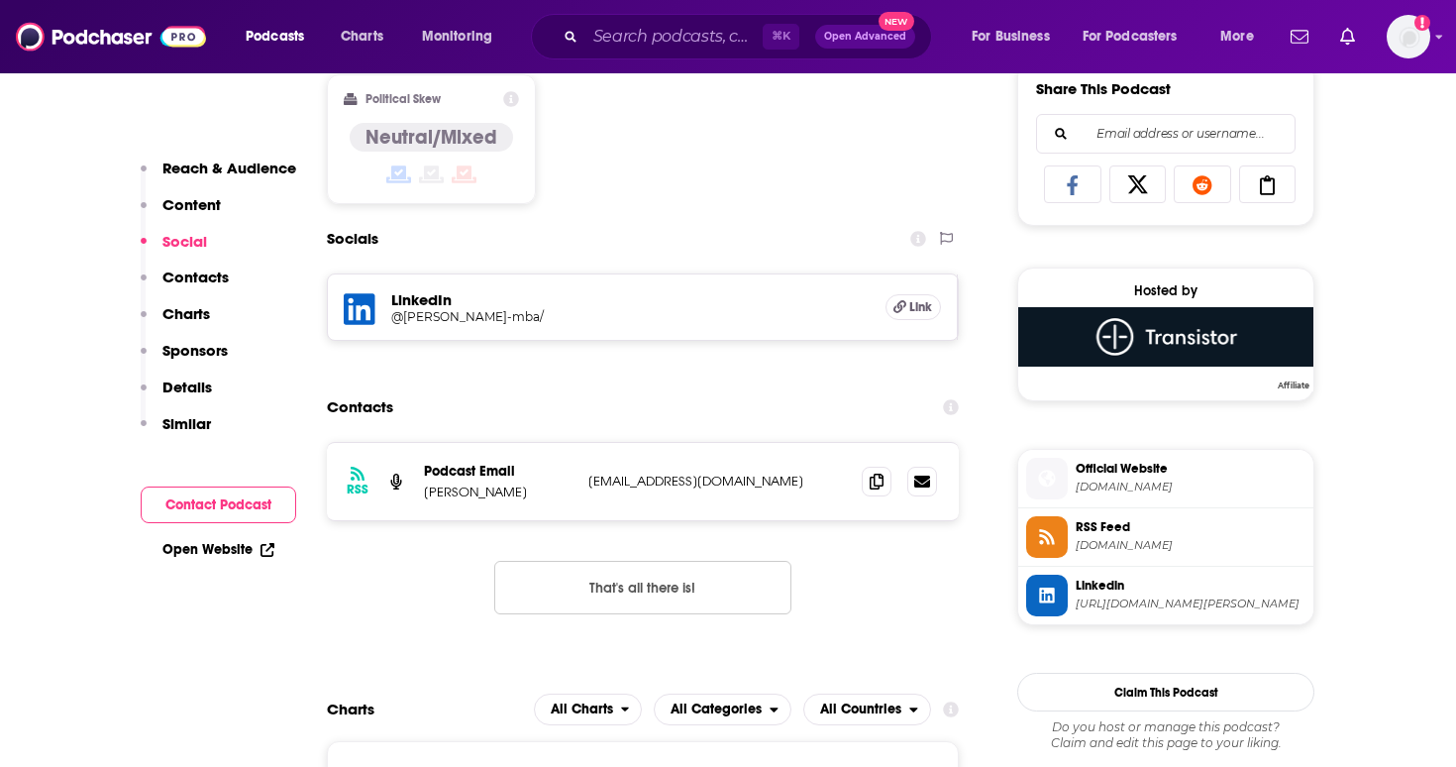
scroll to position [1256, 0]
click at [869, 477] on span at bounding box center [877, 480] width 30 height 30
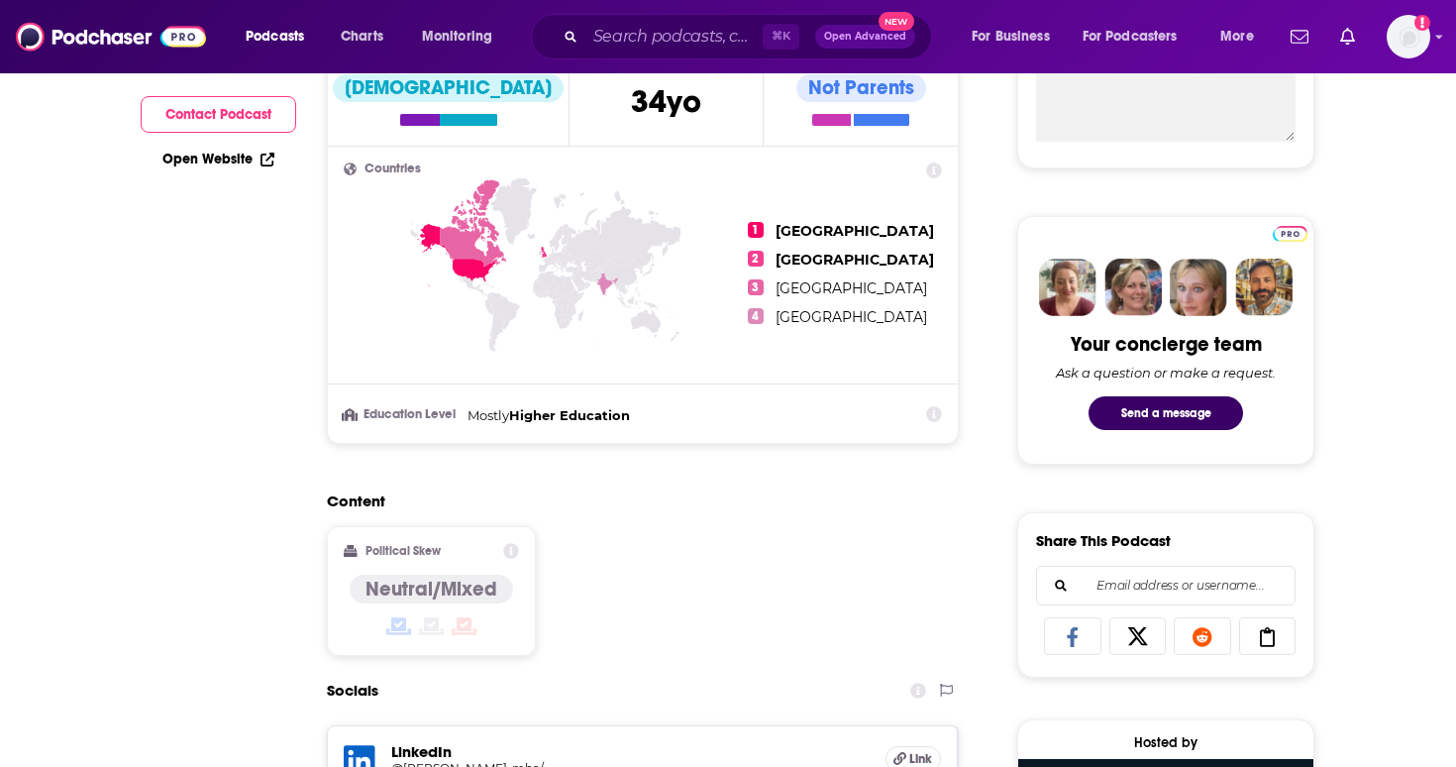
scroll to position [0, 0]
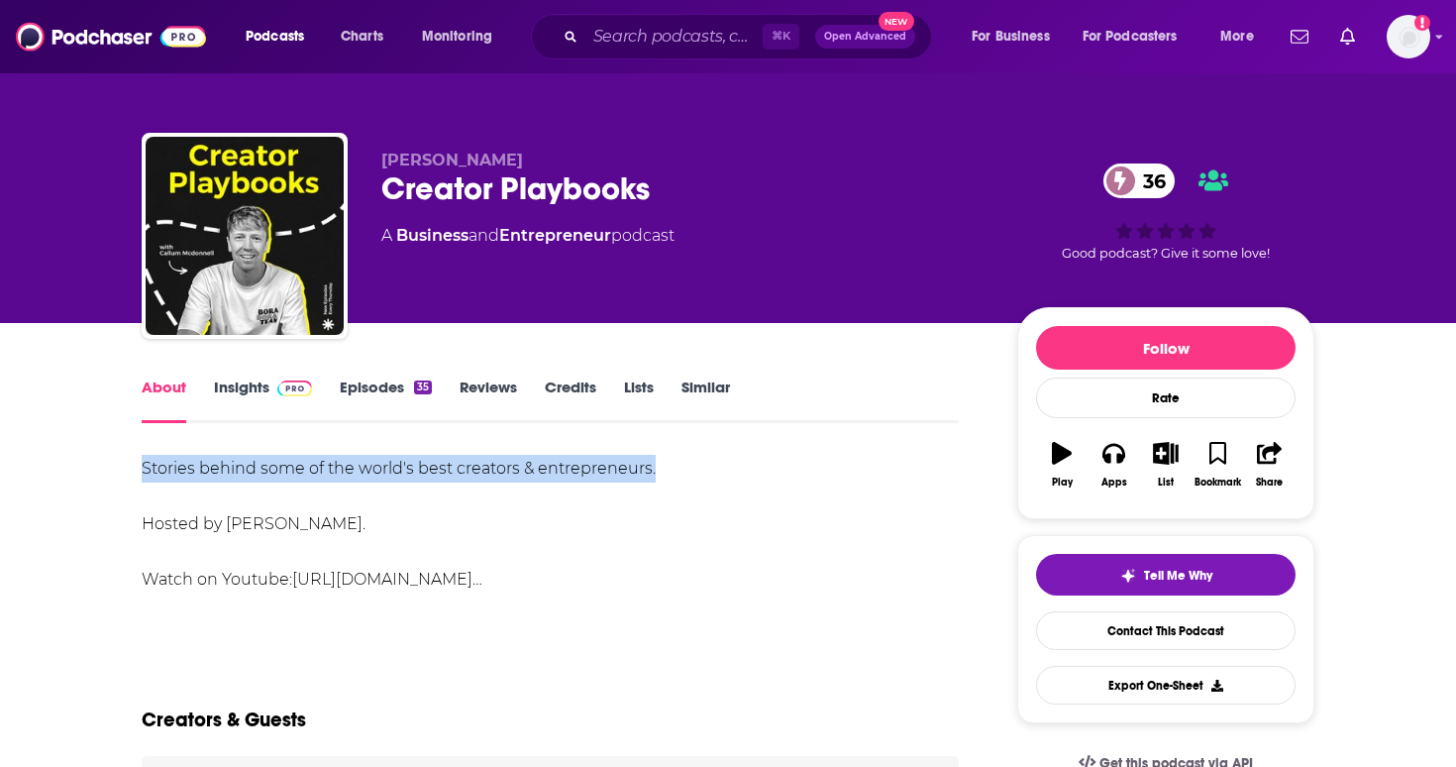
drag, startPoint x: 693, startPoint y: 469, endPoint x: 70, endPoint y: 470, distance: 623.1
copy div "Stories behind some of the world's best creators & entrepreneurs."
click at [271, 389] on span at bounding box center [290, 386] width 43 height 19
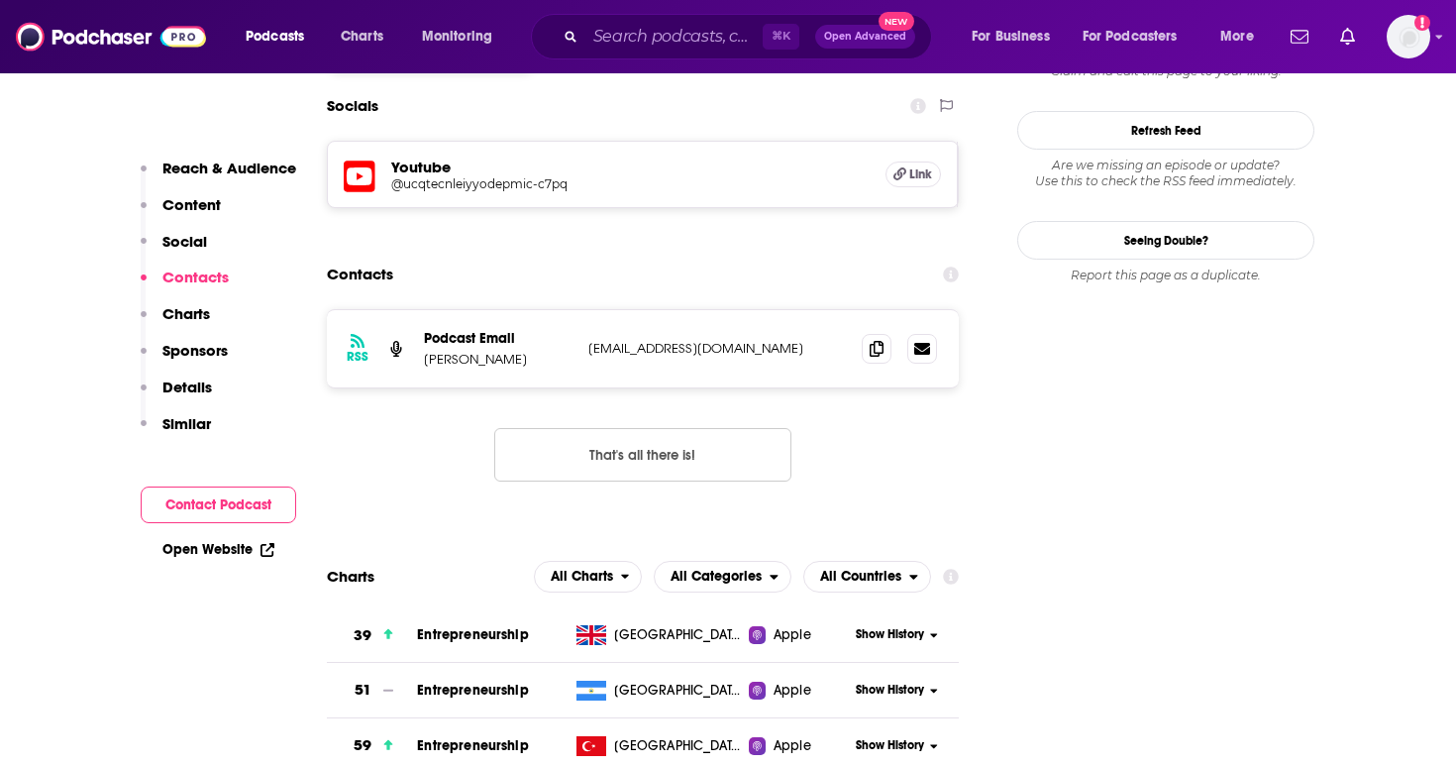
scroll to position [1744, 0]
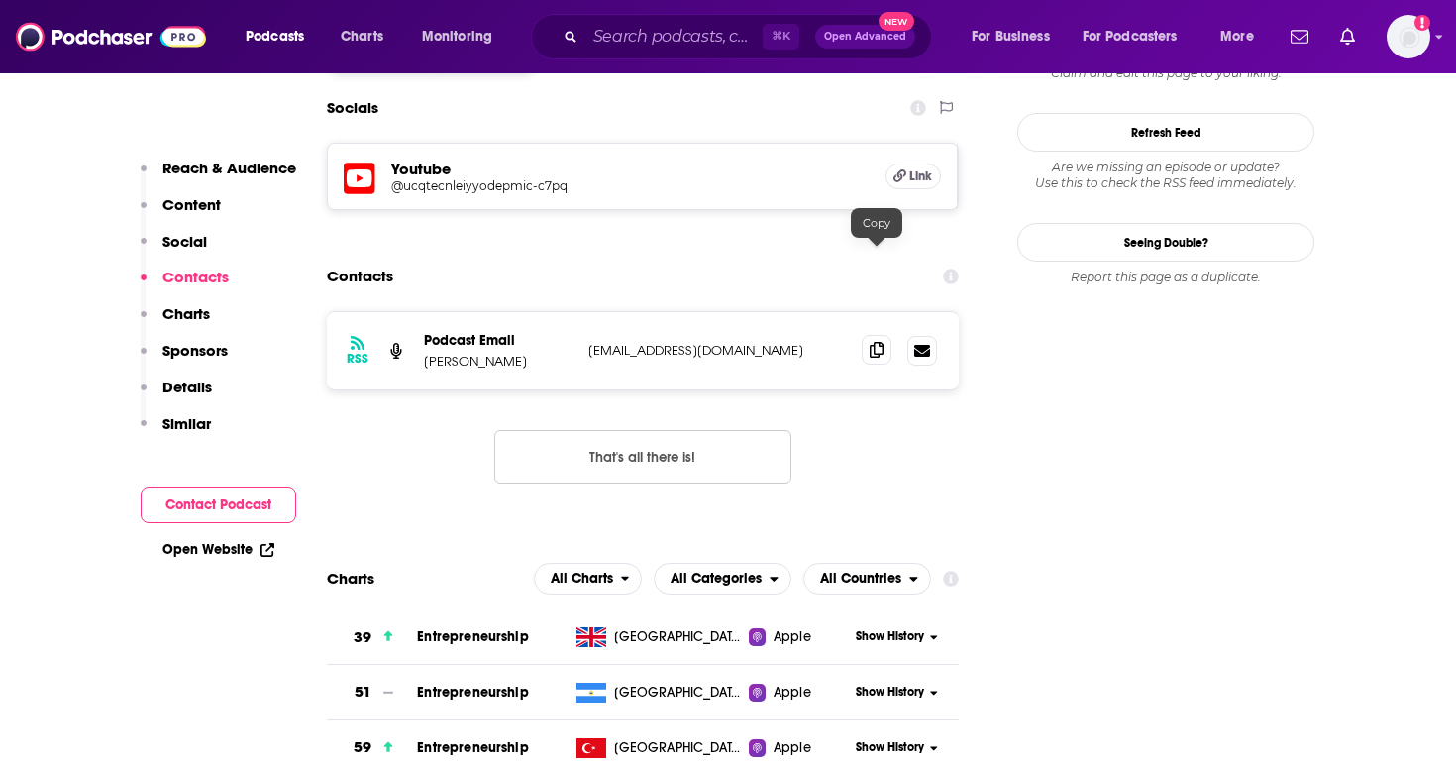
click at [873, 342] on icon at bounding box center [877, 350] width 14 height 16
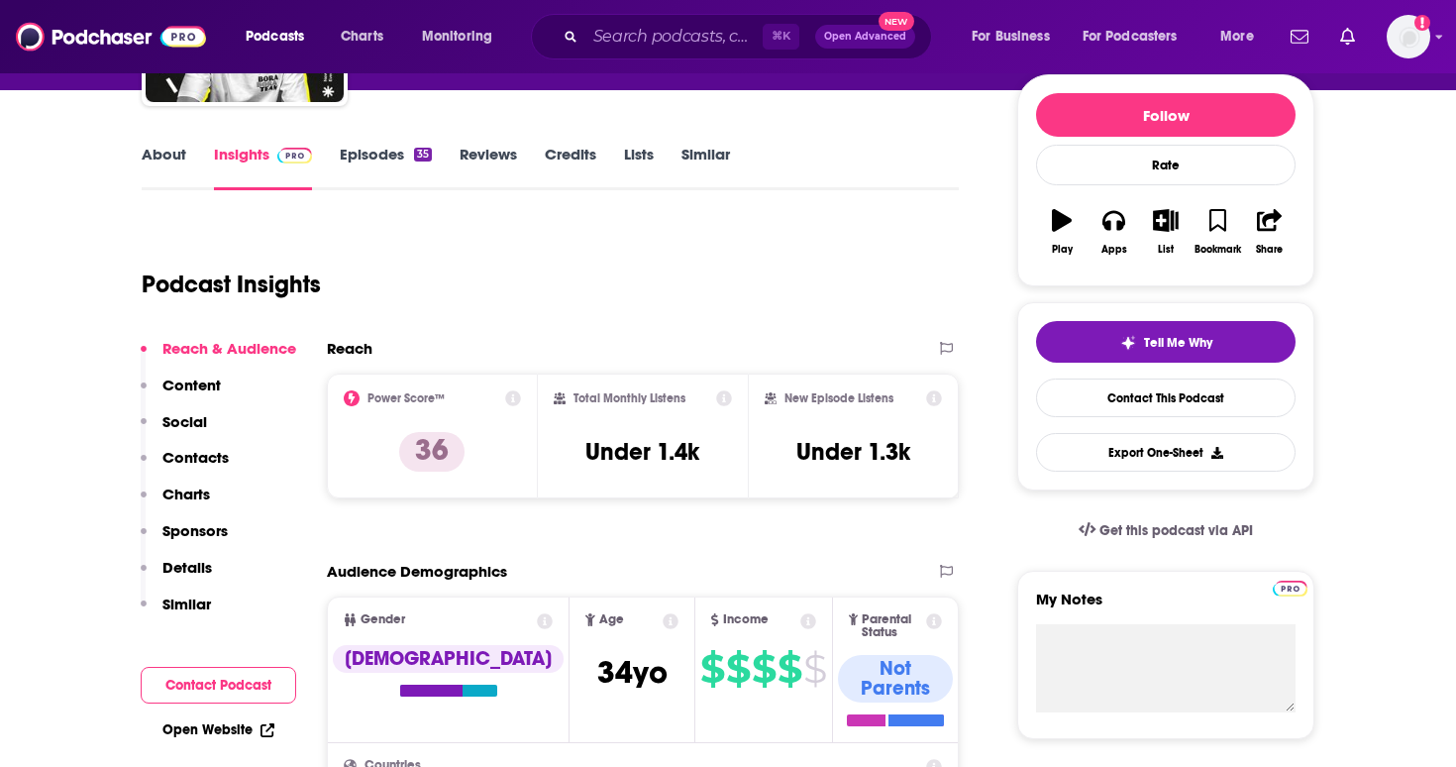
scroll to position [103, 0]
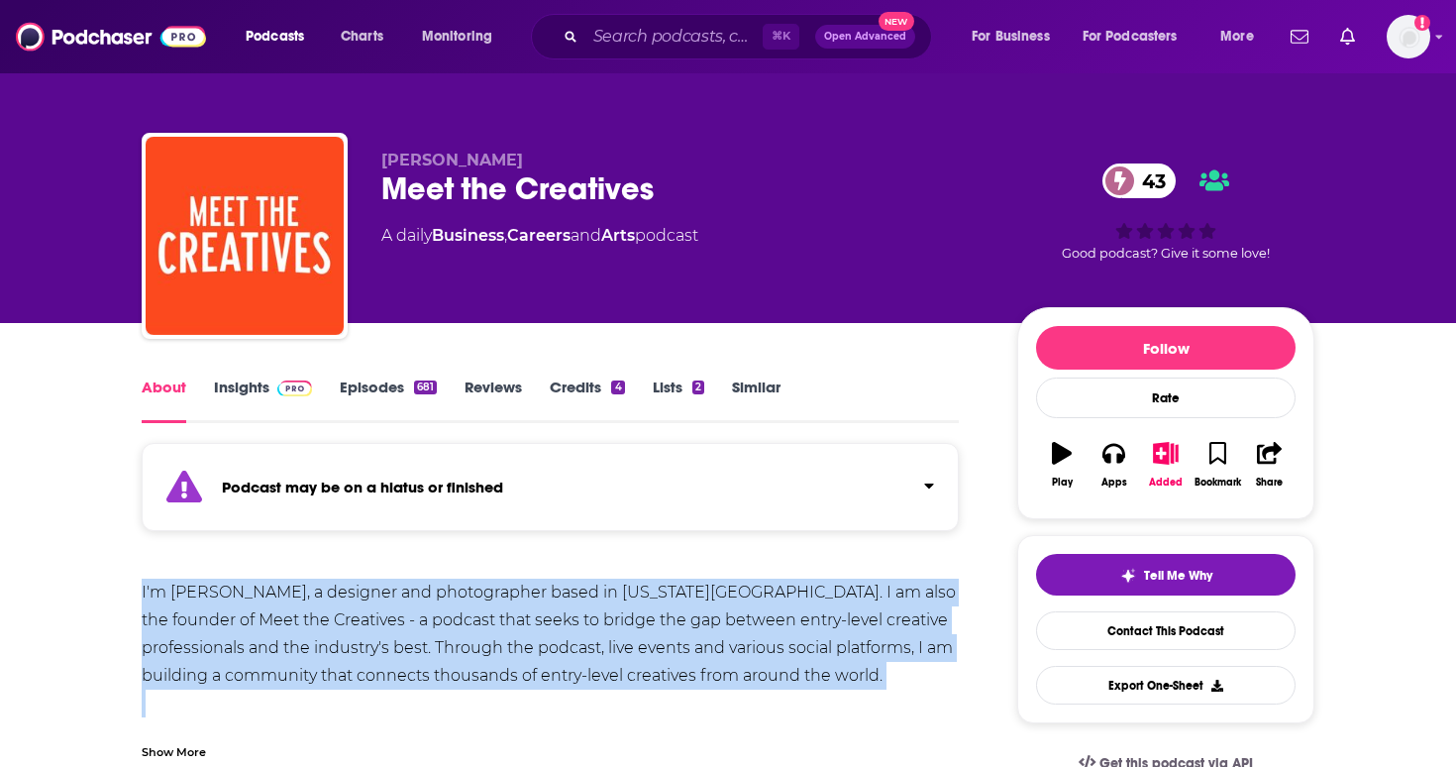
drag, startPoint x: 131, startPoint y: 583, endPoint x: 750, endPoint y: 721, distance: 634.5
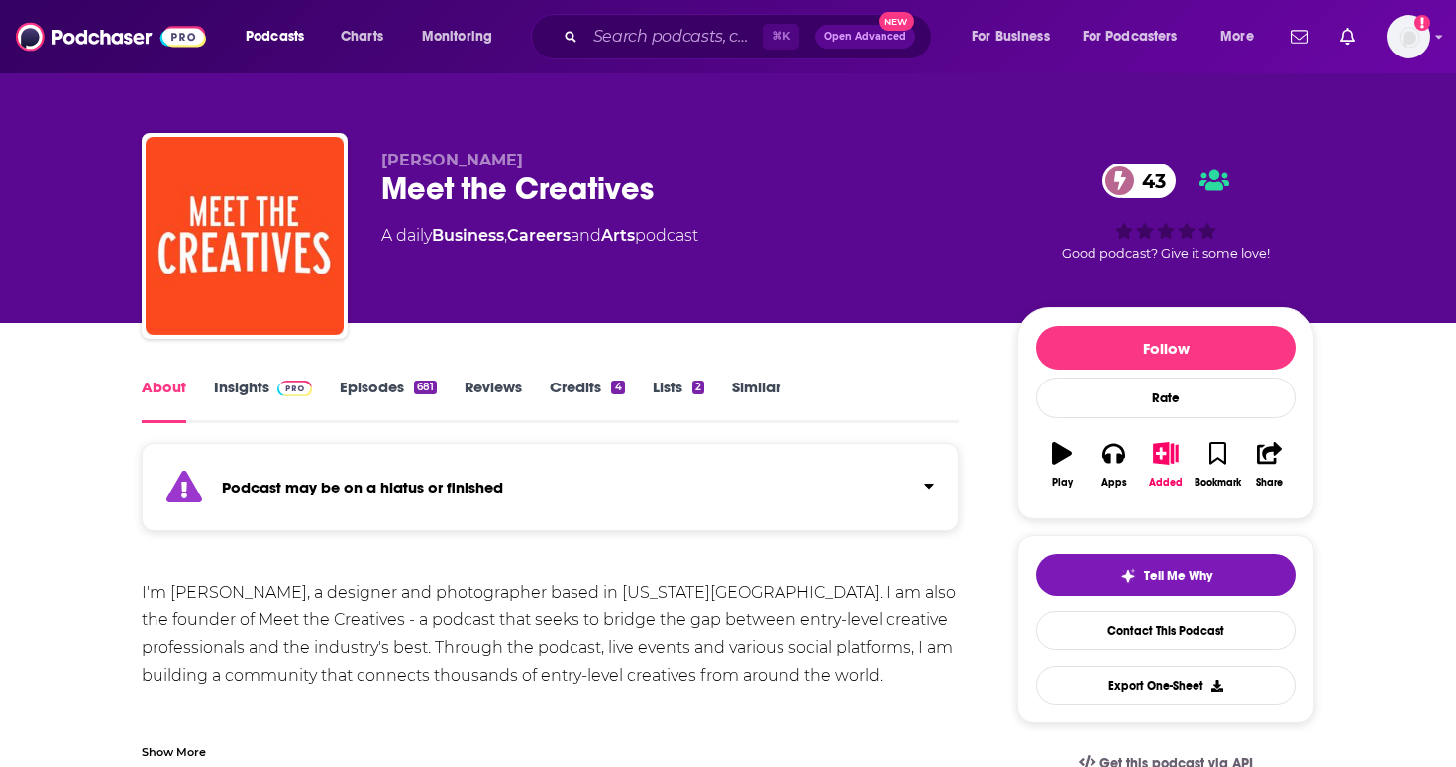
click at [829, 687] on div "I'm Rob Johnston, a designer and photographer based in New York City. I am also…" at bounding box center [550, 704] width 817 height 250
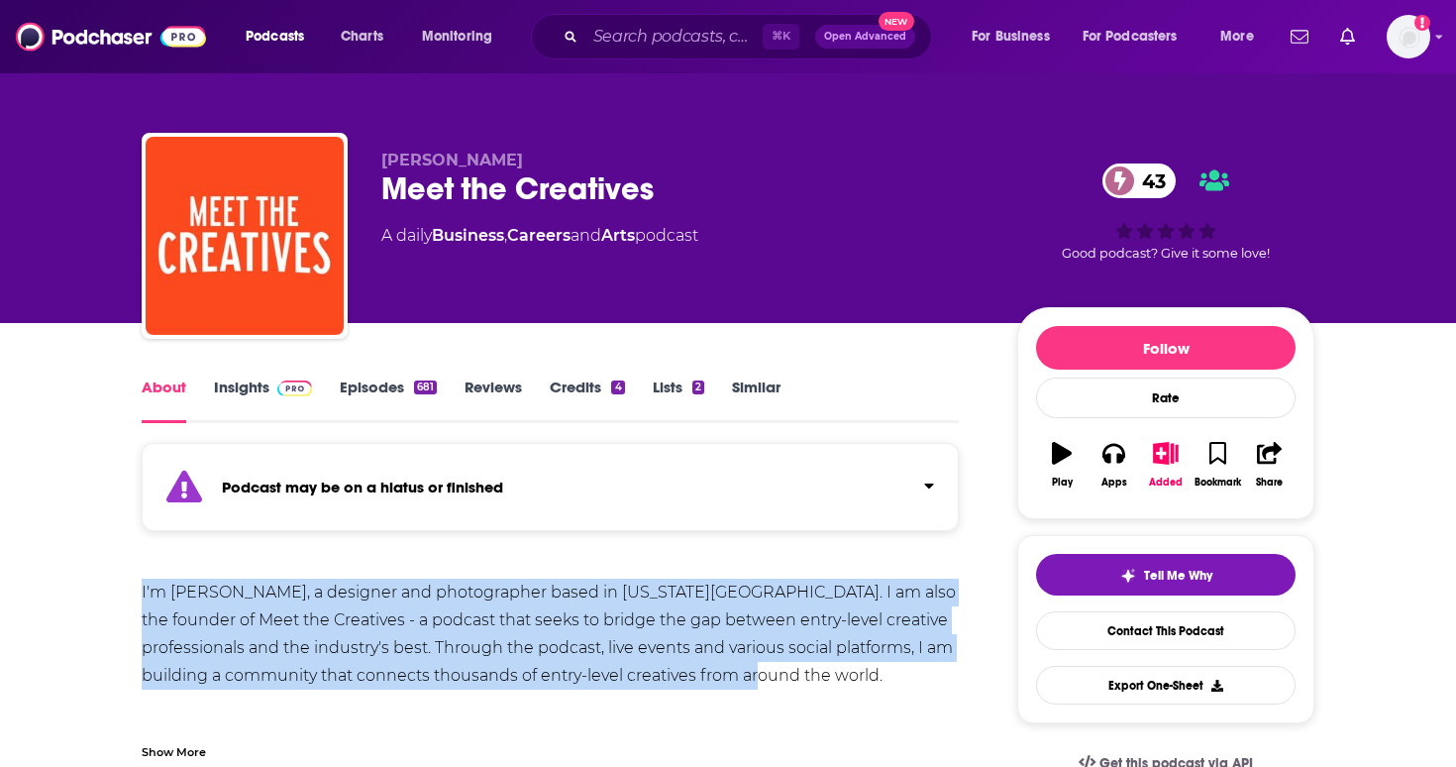
drag, startPoint x: 822, startPoint y: 673, endPoint x: 131, endPoint y: 599, distance: 695.4
copy div "I'm Rob Johnston, a designer and photographer based in New York City. I am also…"
click at [250, 383] on link "Insights" at bounding box center [263, 400] width 98 height 46
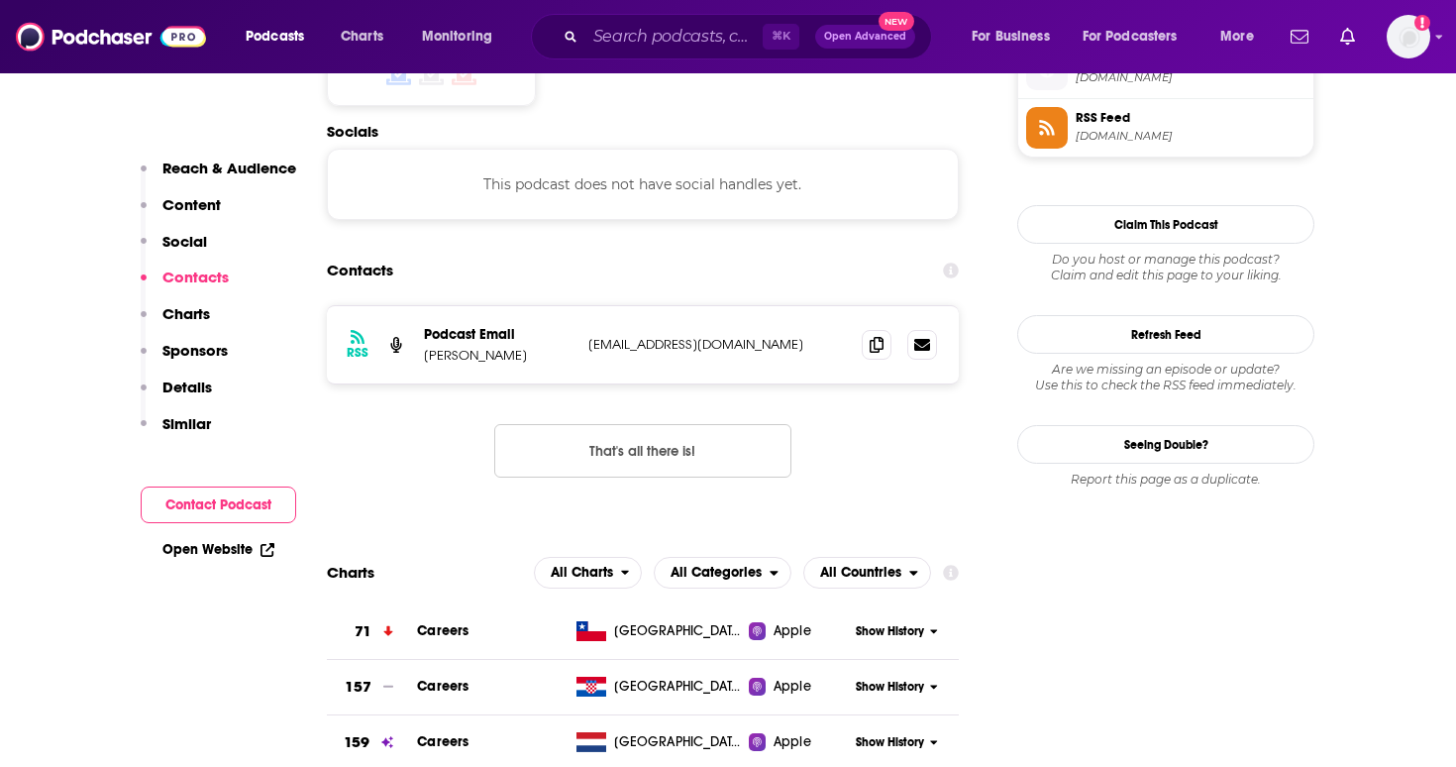
scroll to position [1830, 0]
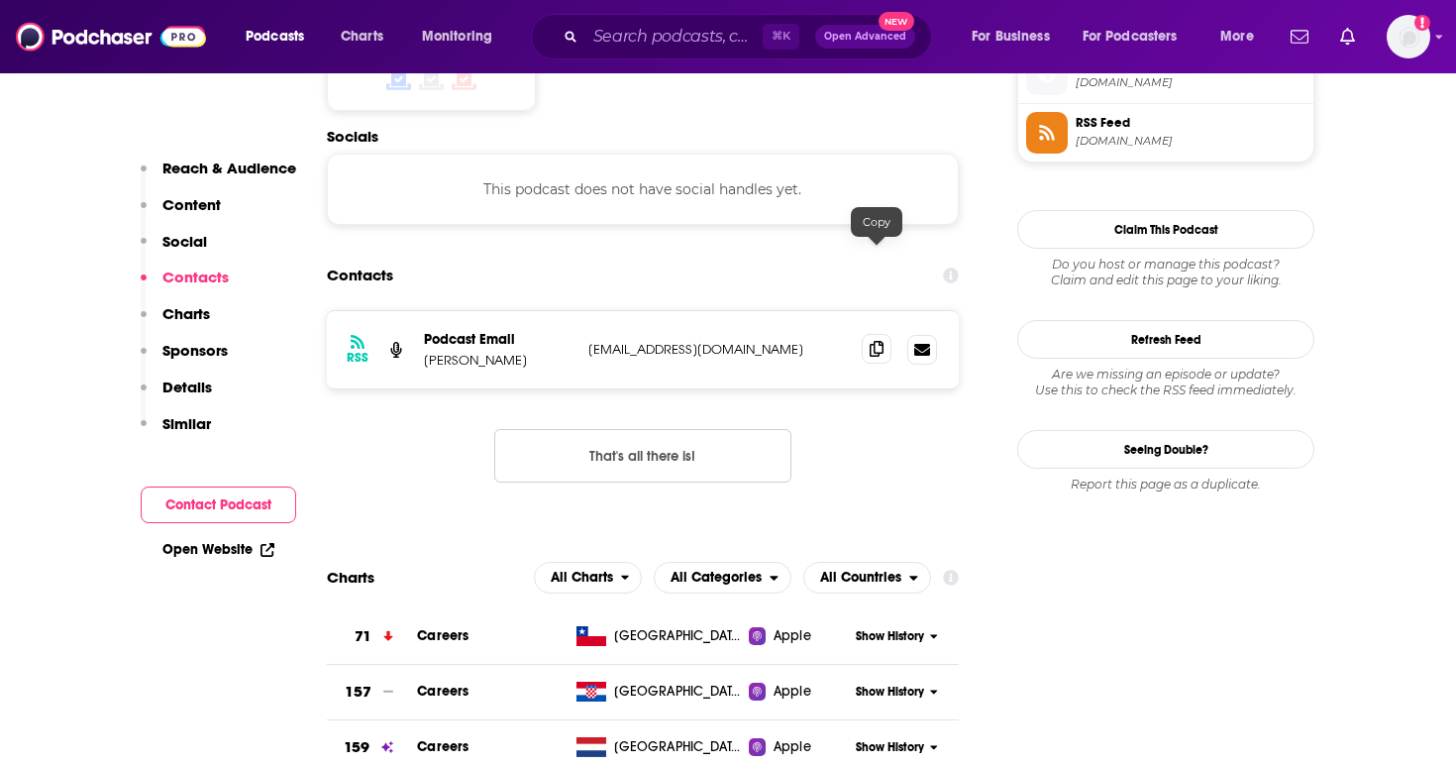
click at [878, 341] on icon at bounding box center [877, 349] width 14 height 16
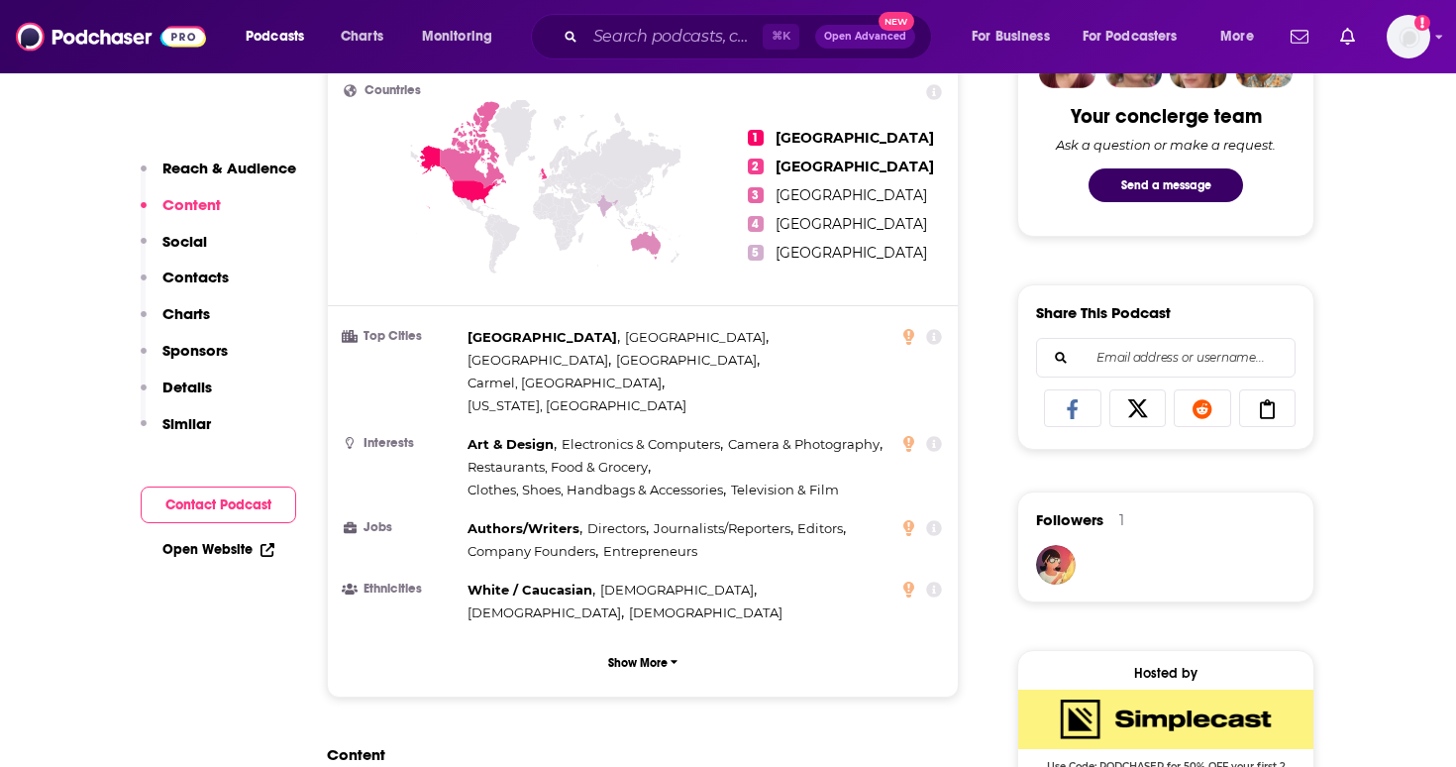
scroll to position [709, 0]
